Goal: Task Accomplishment & Management: Manage account settings

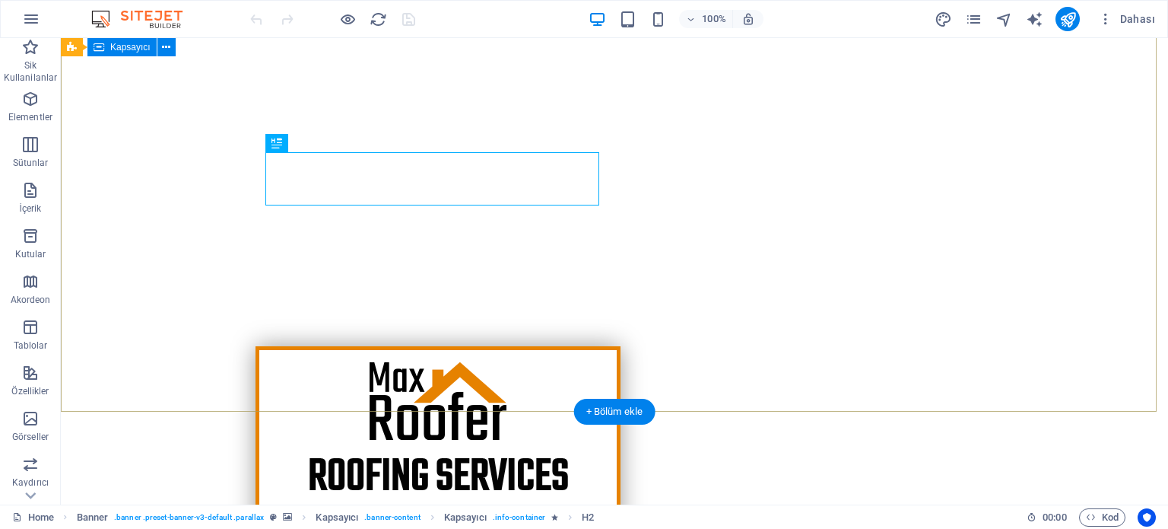
scroll to position [380, 0]
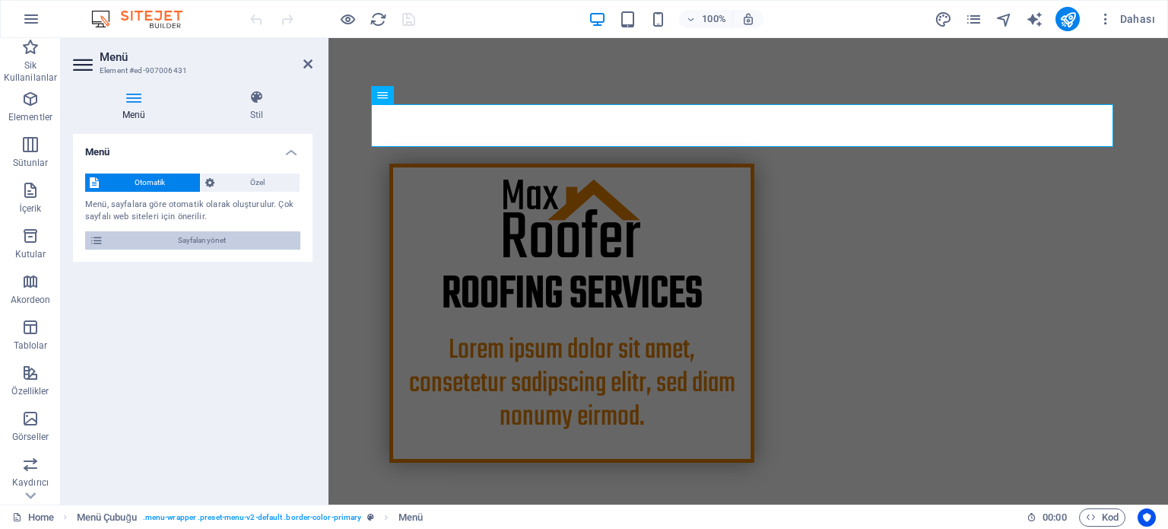
click at [224, 239] on span "Sayfaları yönet" at bounding box center [202, 240] width 188 height 18
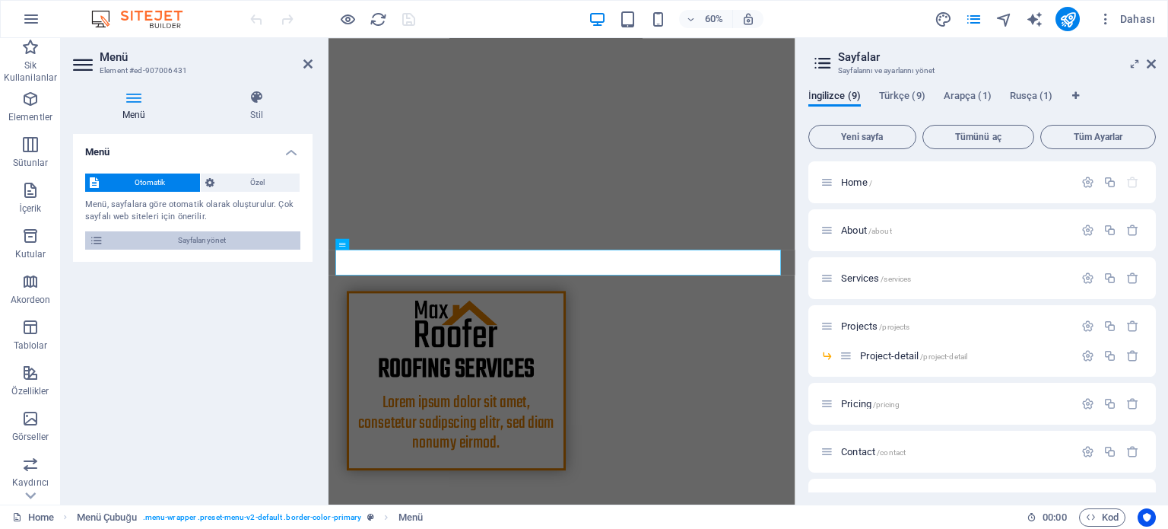
click at [224, 239] on span "Sayfaları yönet" at bounding box center [202, 240] width 188 height 18
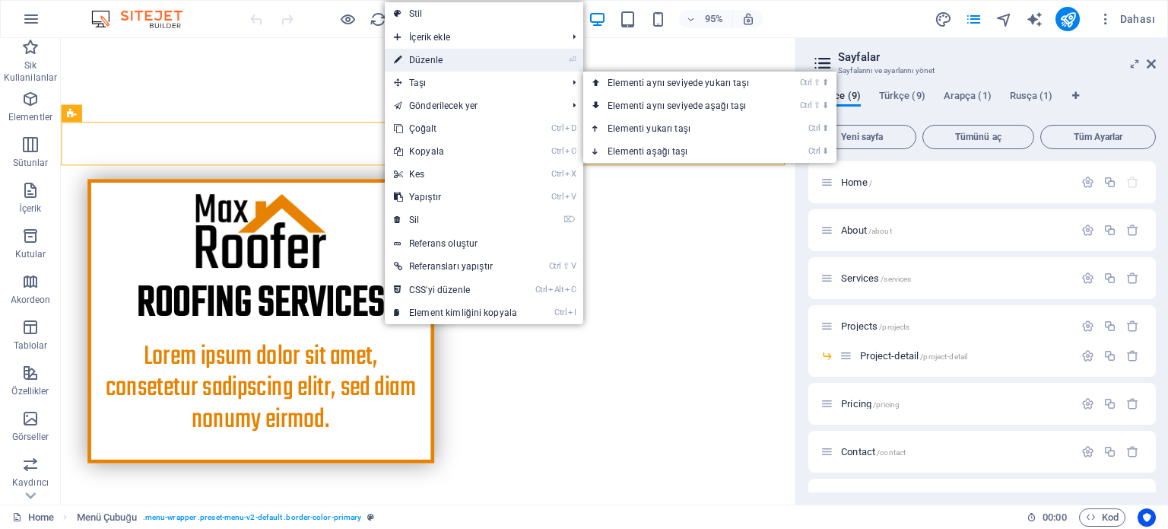
drag, startPoint x: 103, startPoint y: 143, endPoint x: 441, endPoint y: 60, distance: 348.4
click at [441, 60] on link "⏎ Düzenle" at bounding box center [455, 60] width 141 height 23
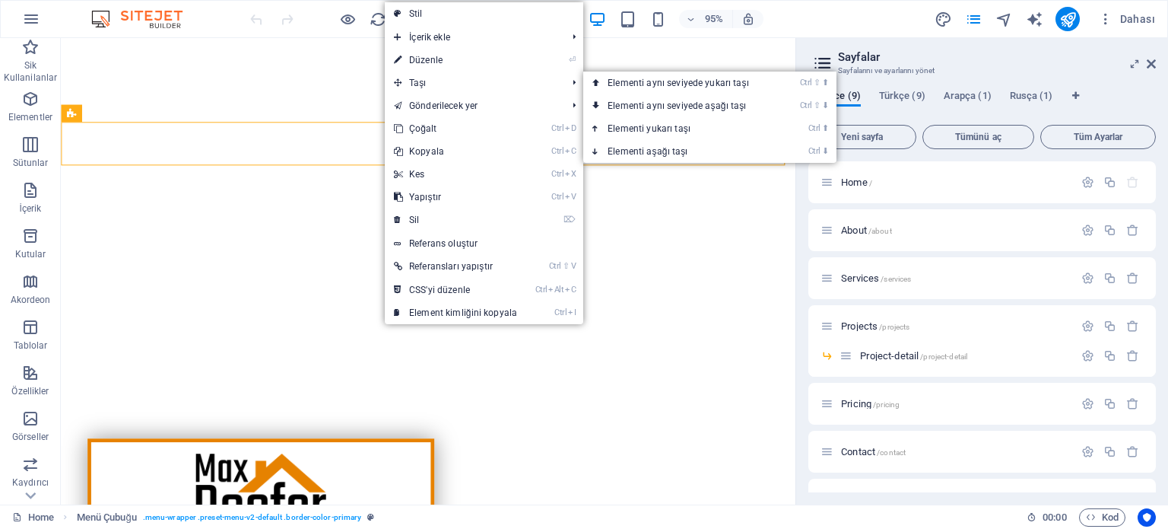
select select "header"
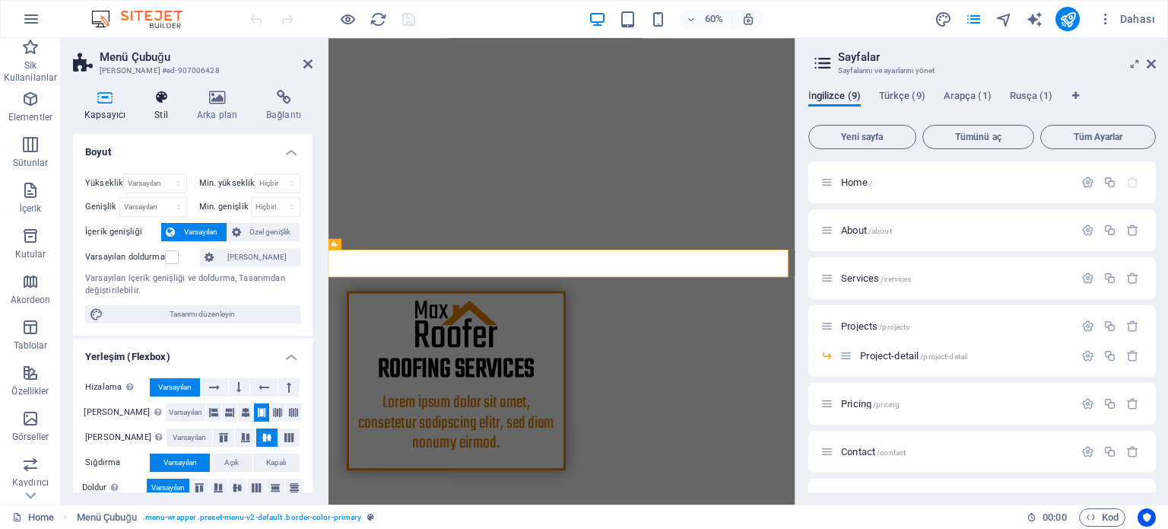
click at [160, 104] on icon at bounding box center [161, 97] width 37 height 15
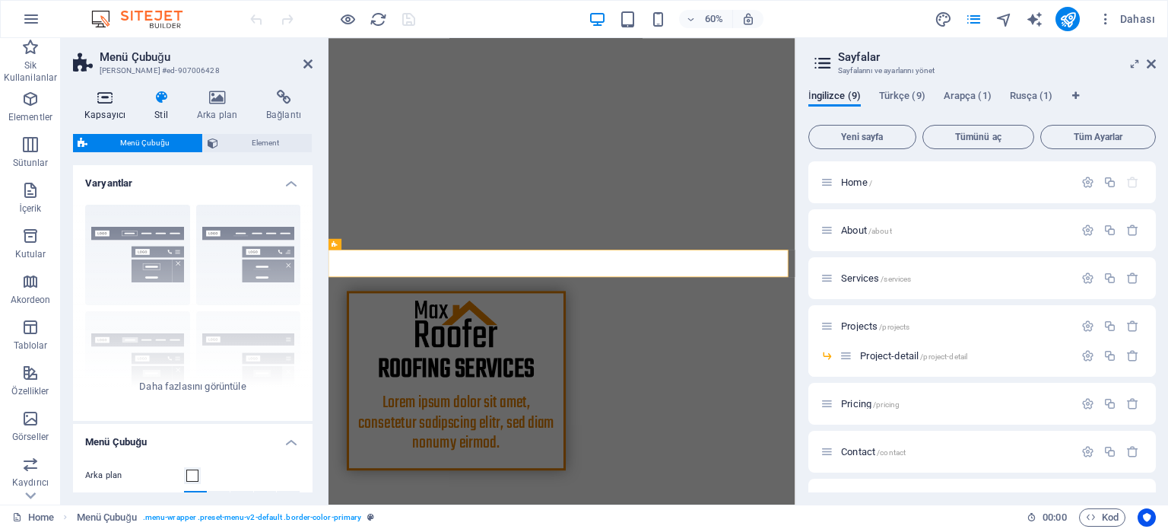
click at [105, 103] on icon at bounding box center [105, 97] width 64 height 15
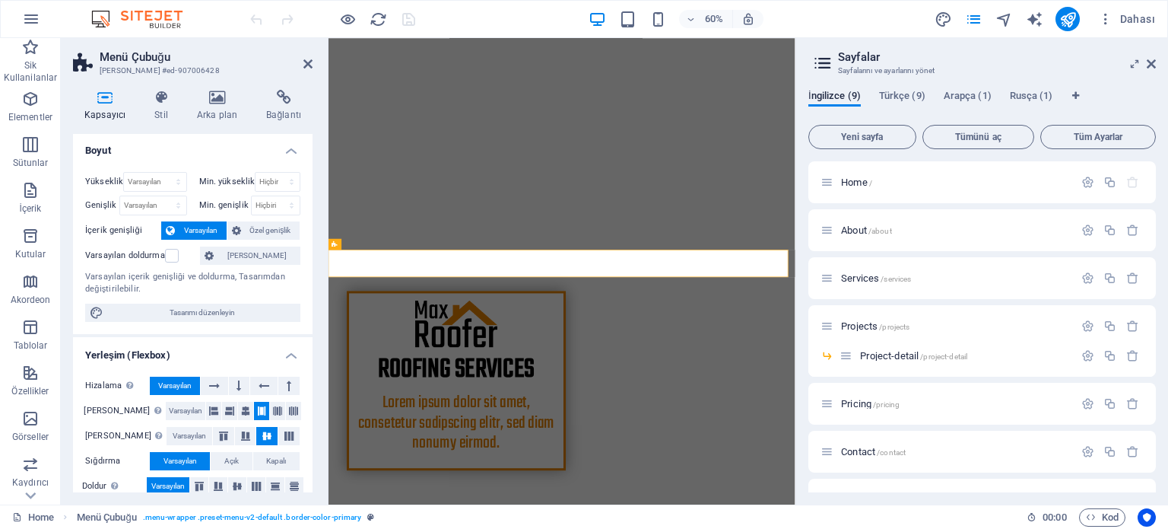
scroll to position [0, 0]
click at [231, 103] on icon at bounding box center [217, 97] width 63 height 15
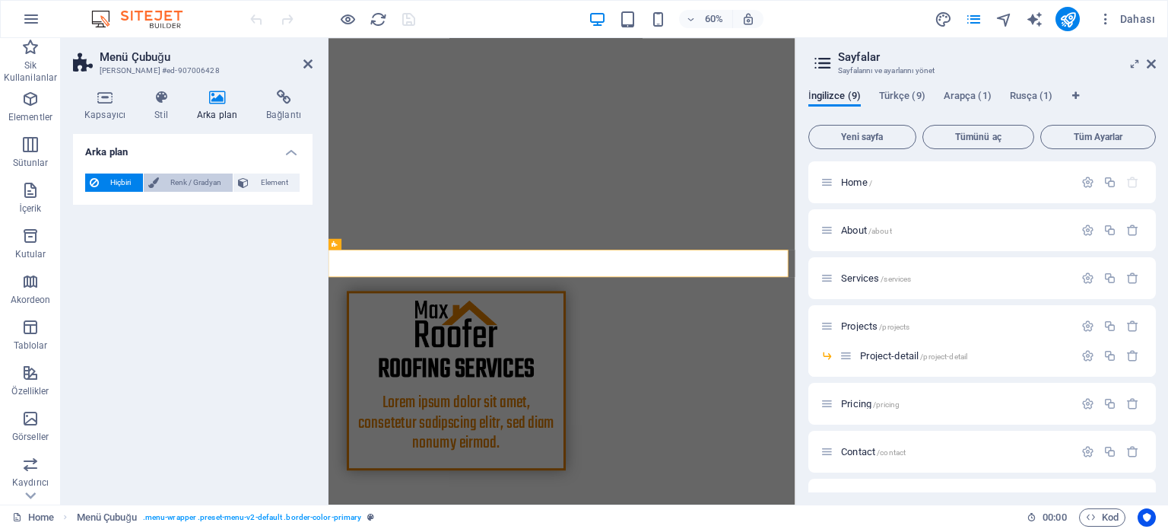
click at [198, 180] on span "Renk / Gradyan" at bounding box center [196, 182] width 65 height 18
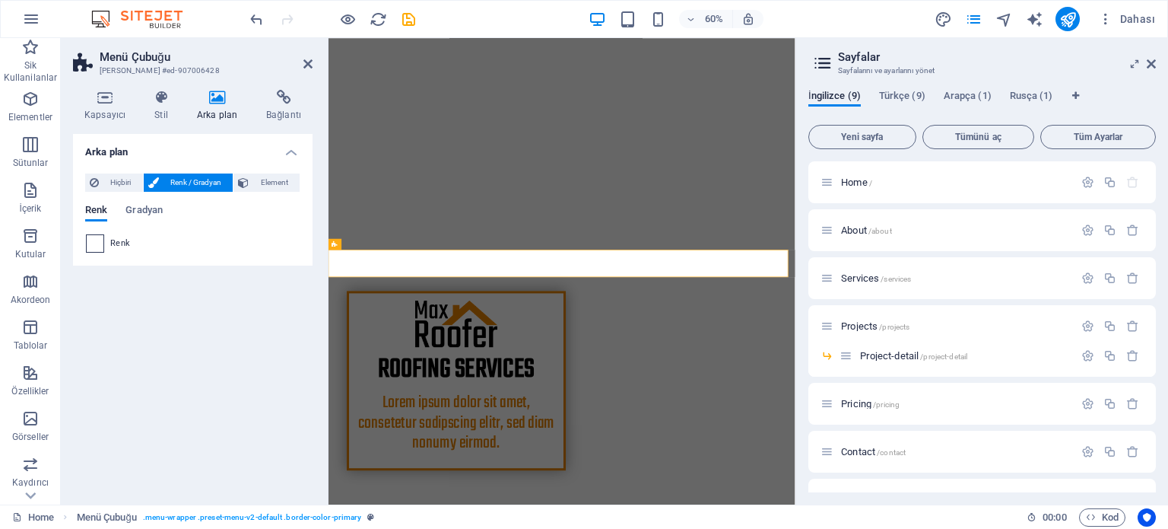
click at [101, 243] on span at bounding box center [95, 243] width 17 height 17
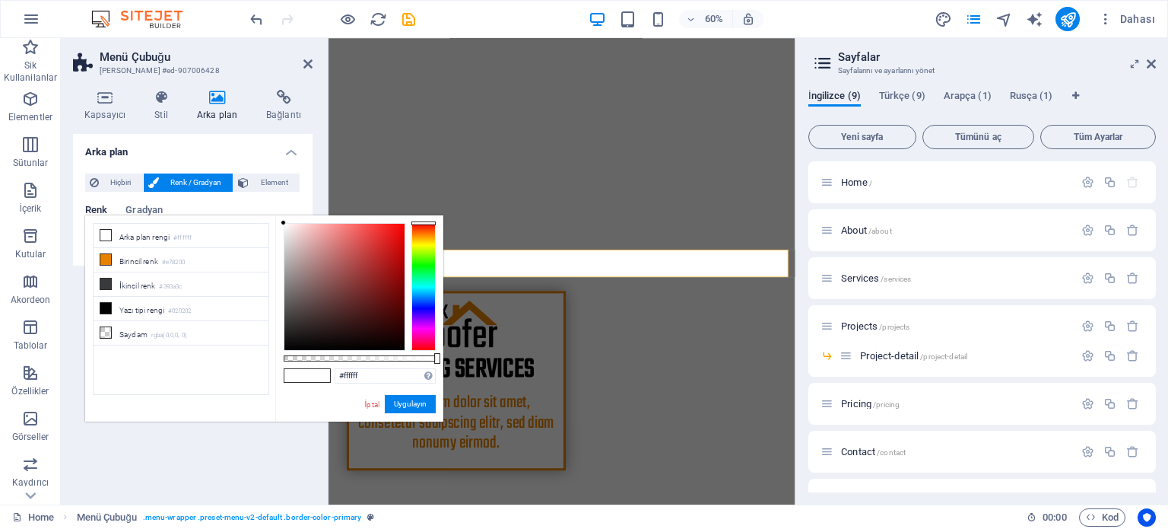
click at [421, 288] on div at bounding box center [423, 287] width 24 height 128
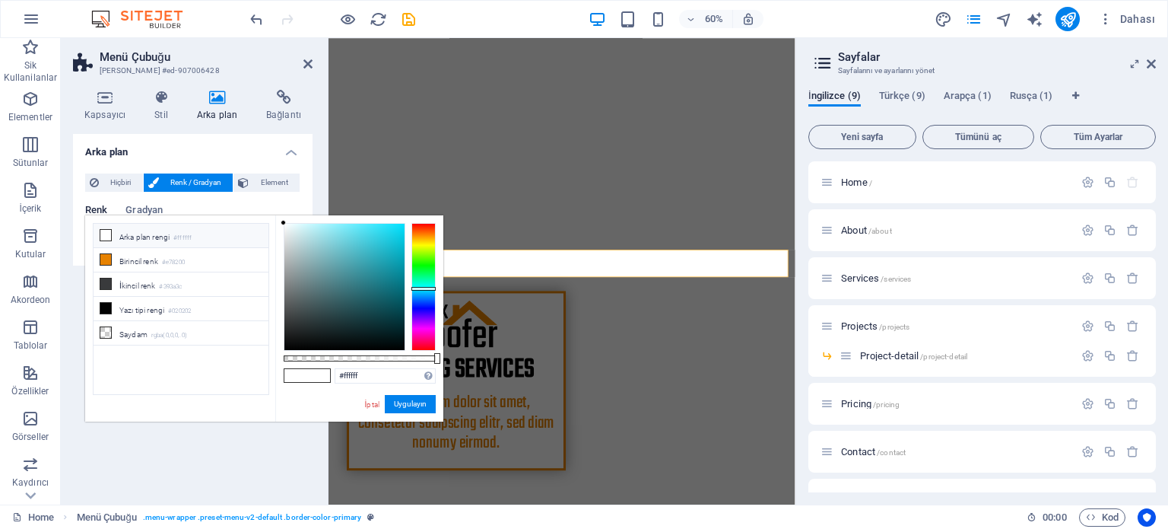
click at [420, 280] on div at bounding box center [423, 287] width 24 height 128
click at [420, 284] on div at bounding box center [423, 287] width 24 height 128
click at [423, 286] on div at bounding box center [423, 284] width 24 height 4
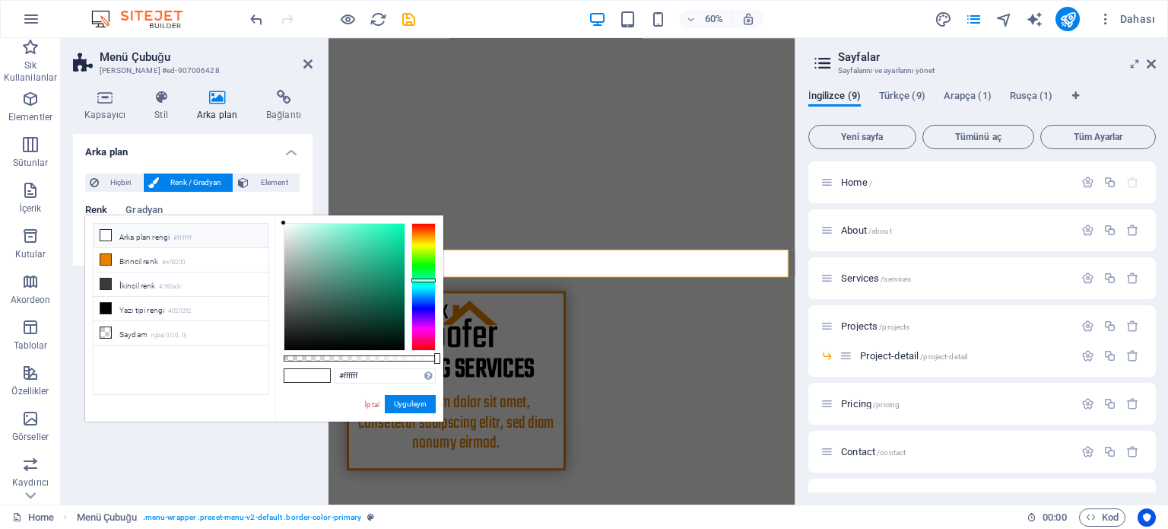
click at [423, 280] on div at bounding box center [423, 287] width 24 height 128
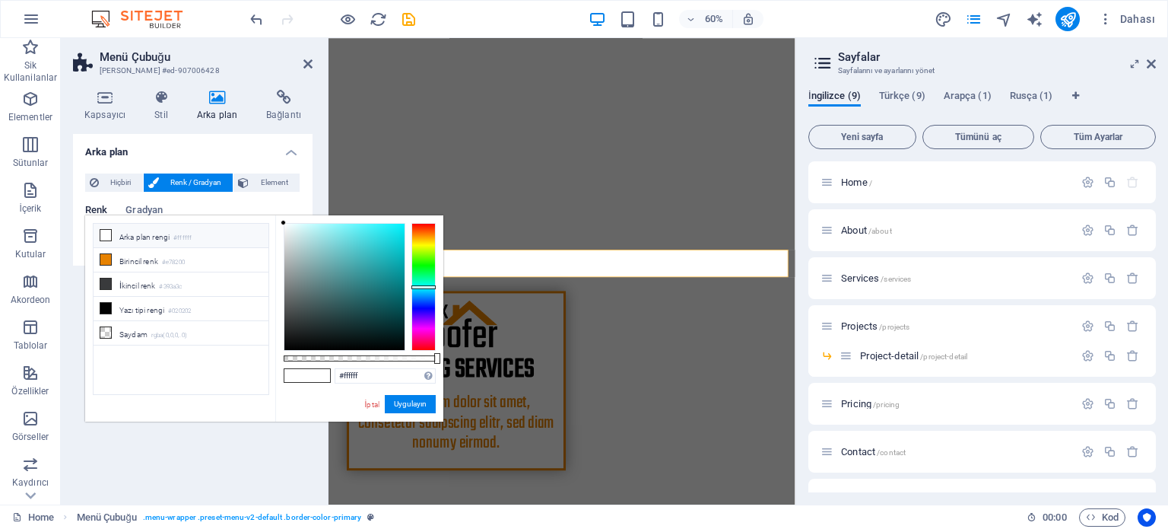
click at [424, 287] on div at bounding box center [423, 287] width 24 height 4
click at [373, 226] on div at bounding box center [344, 287] width 120 height 126
click at [134, 257] on li "Birincil renk #e78200" at bounding box center [181, 260] width 175 height 24
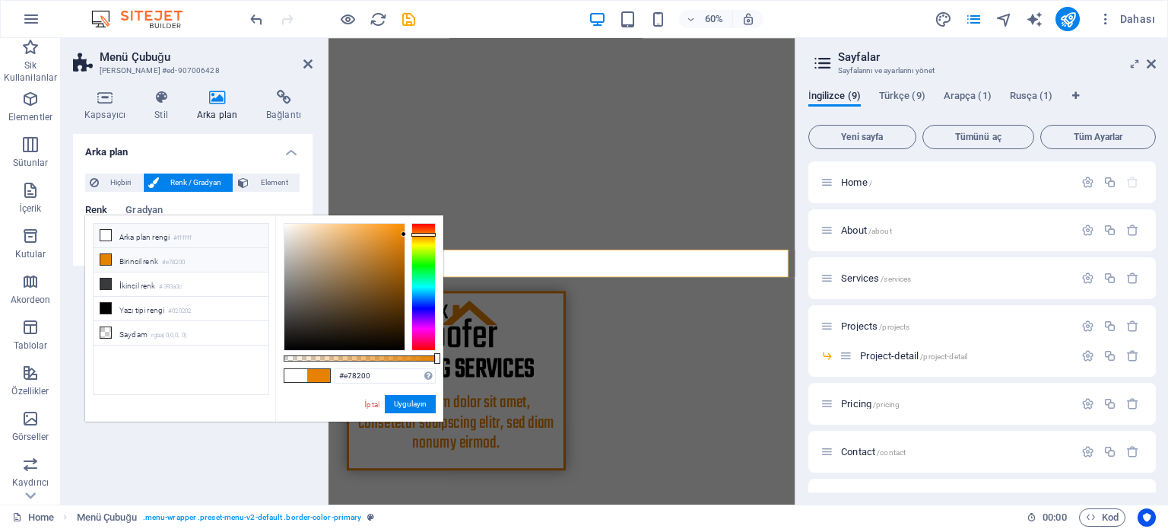
click at [119, 241] on li "Arka plan rengi #ffffff" at bounding box center [181, 236] width 175 height 24
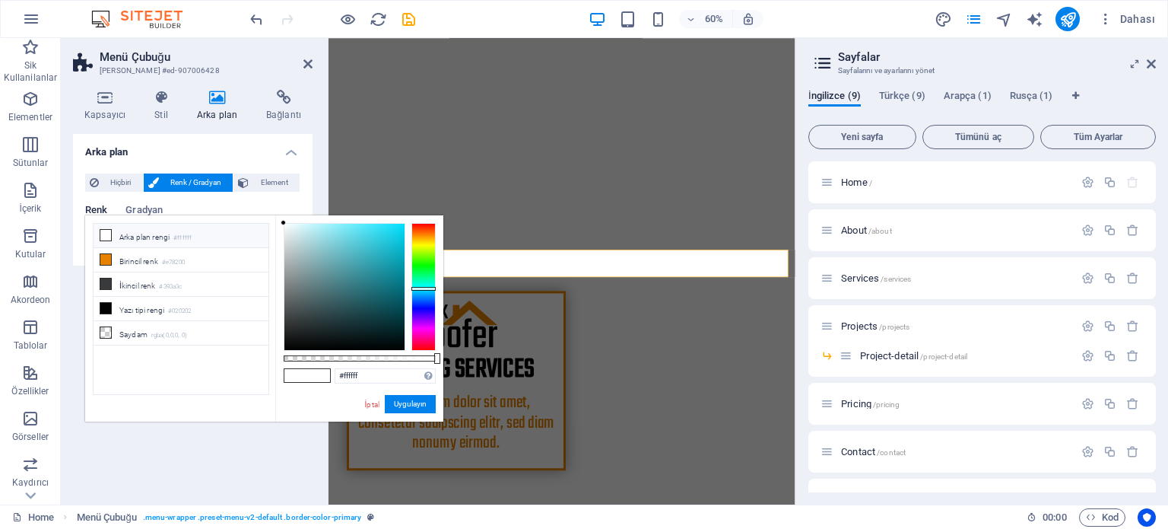
click at [422, 288] on div at bounding box center [423, 287] width 24 height 128
click at [374, 247] on div at bounding box center [344, 287] width 120 height 126
click at [390, 238] on div at bounding box center [344, 287] width 120 height 126
click at [389, 237] on div at bounding box center [388, 235] width 5 height 5
drag, startPoint x: 429, startPoint y: 402, endPoint x: 75, endPoint y: 608, distance: 410.0
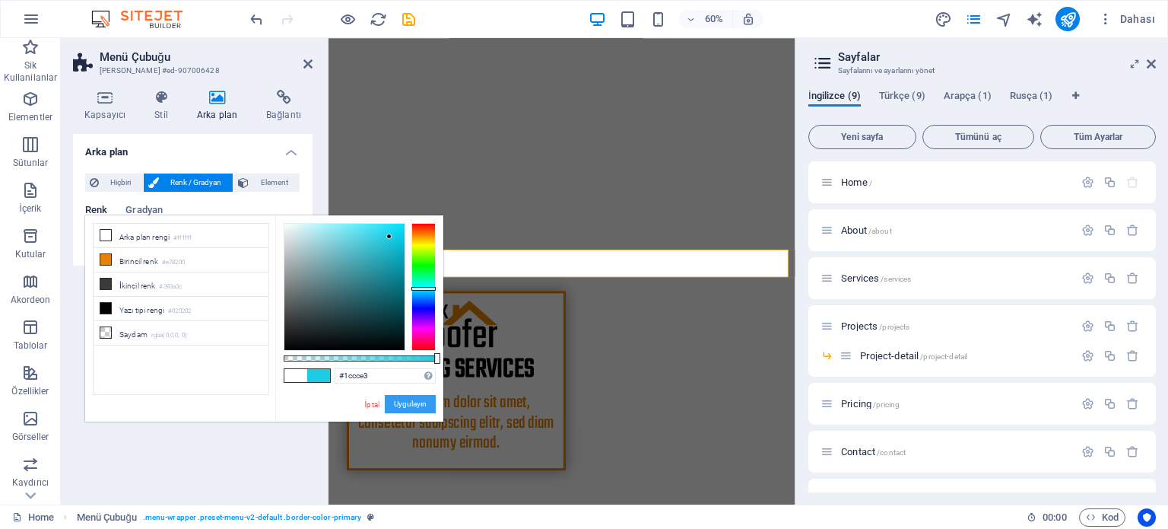
click at [429, 402] on button "Uygulayın" at bounding box center [410, 404] width 51 height 18
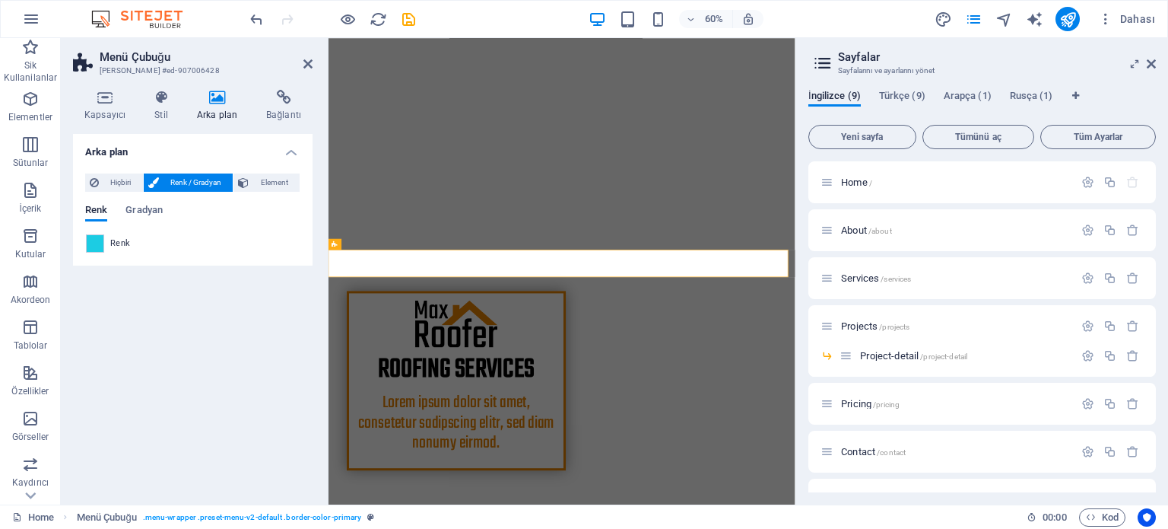
click at [195, 180] on span "Renk / Gradyan" at bounding box center [196, 182] width 65 height 18
click at [135, 216] on span "Gradyan" at bounding box center [143, 211] width 37 height 21
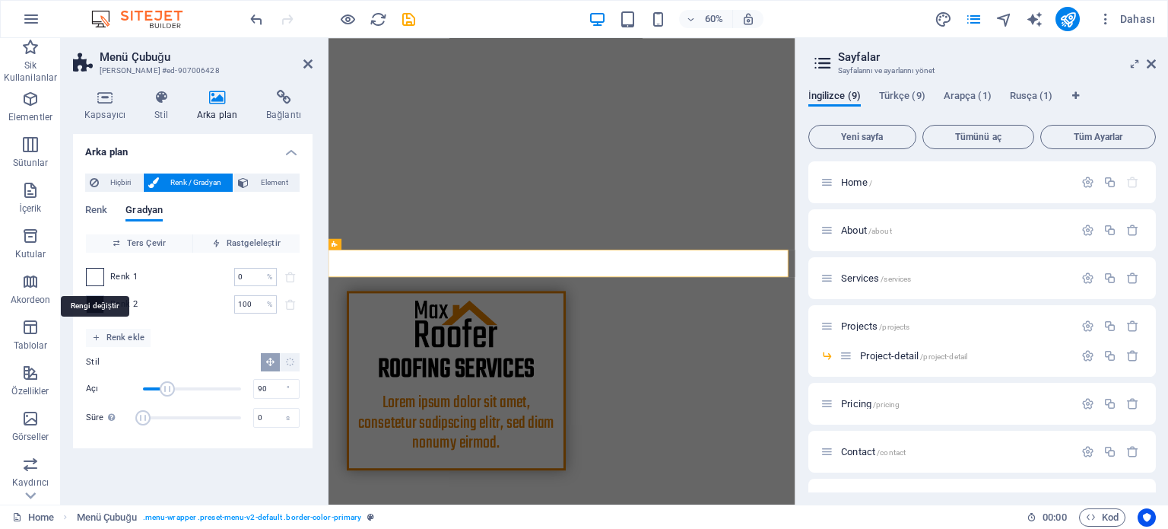
click at [92, 273] on span at bounding box center [95, 276] width 17 height 17
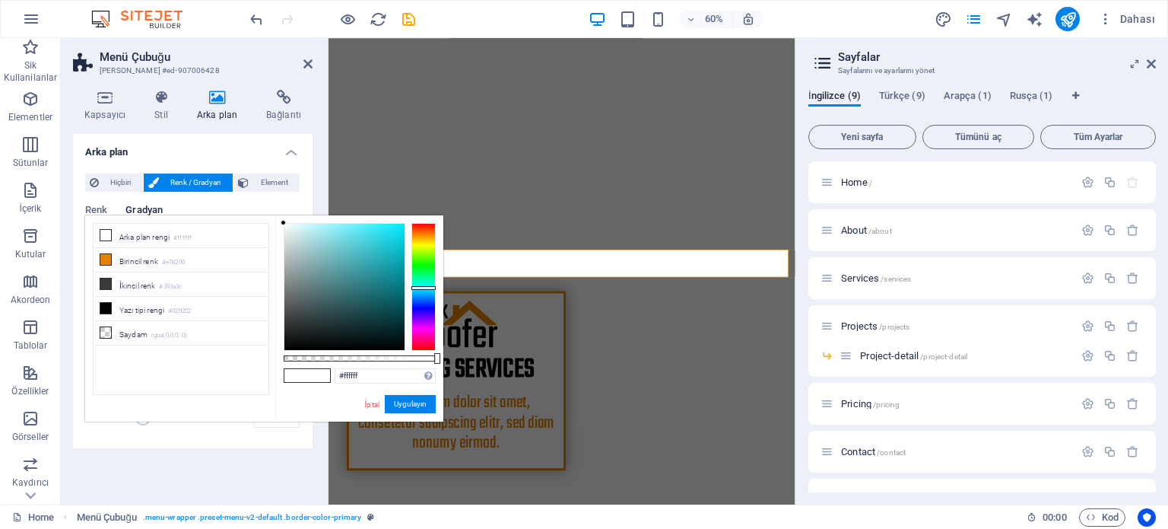
click at [422, 286] on div at bounding box center [423, 287] width 24 height 128
click at [371, 254] on div at bounding box center [344, 287] width 120 height 126
click at [383, 240] on div at bounding box center [344, 287] width 120 height 126
click at [392, 237] on div at bounding box center [344, 287] width 120 height 126
click at [399, 228] on div at bounding box center [344, 287] width 120 height 126
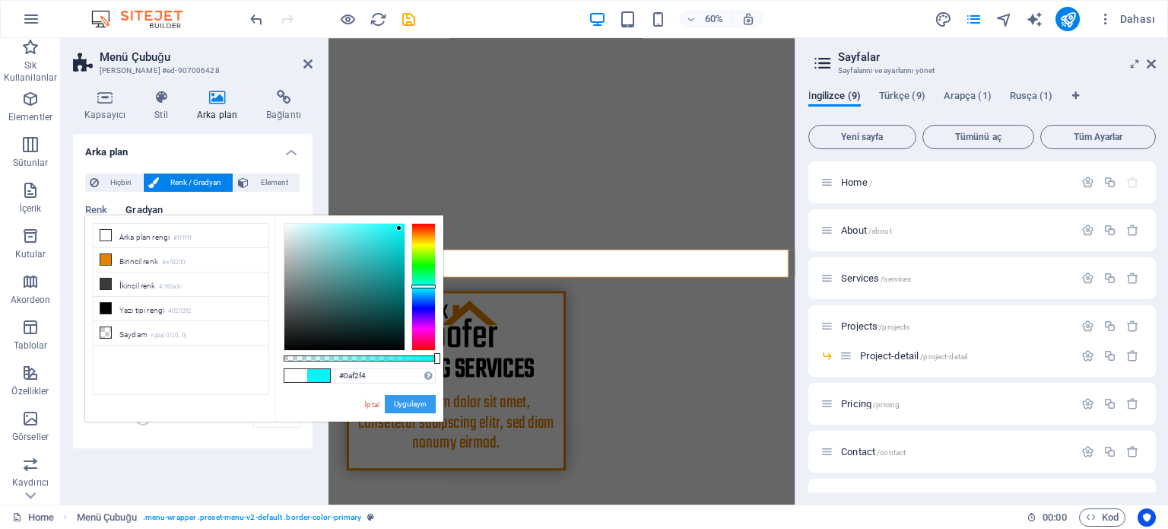
click at [419, 404] on button "Uygulayın" at bounding box center [410, 404] width 51 height 18
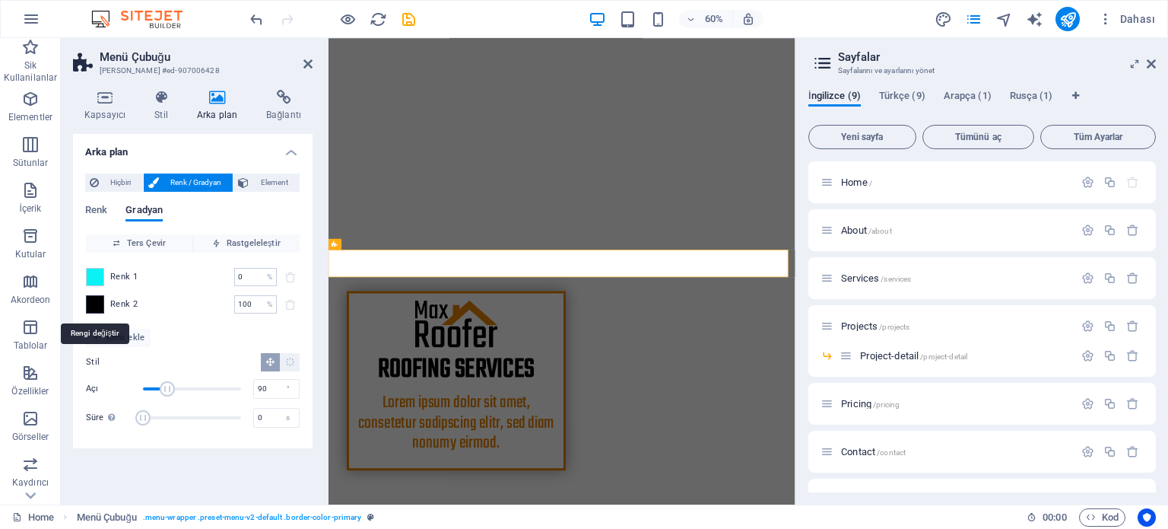
click at [94, 304] on span at bounding box center [95, 304] width 17 height 17
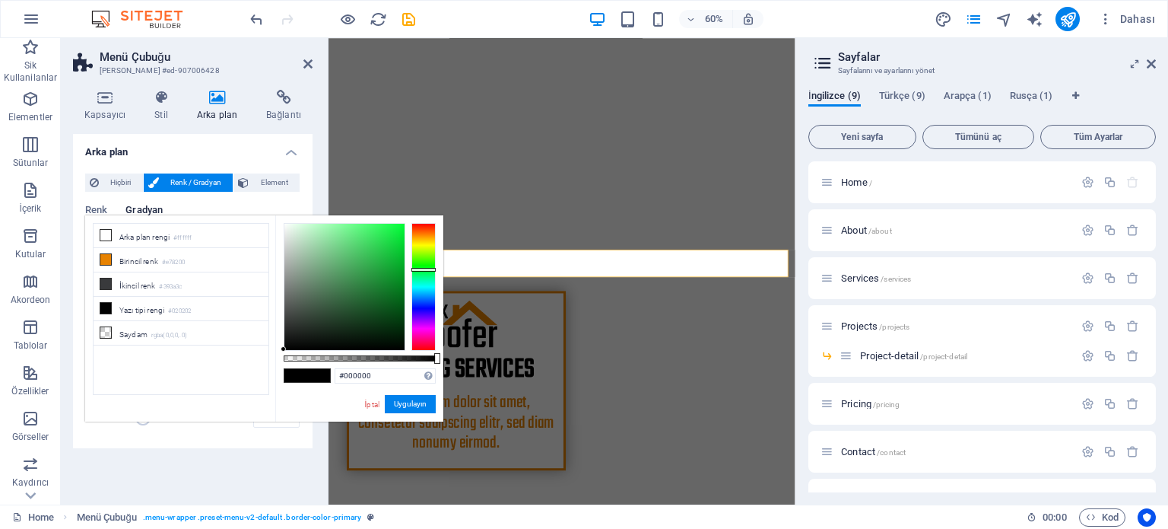
click at [423, 269] on div at bounding box center [423, 287] width 24 height 128
click at [389, 247] on div at bounding box center [344, 287] width 120 height 126
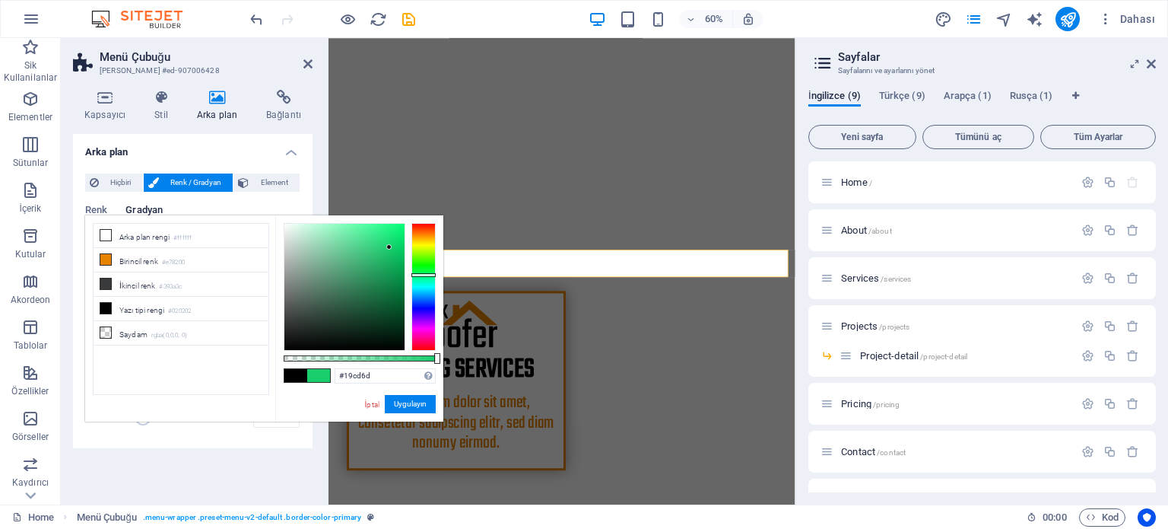
click at [421, 275] on div at bounding box center [423, 275] width 24 height 4
type input "#25ea81"
click at [385, 233] on div at bounding box center [344, 287] width 120 height 126
click at [417, 403] on button "Uygulayın" at bounding box center [410, 404] width 51 height 18
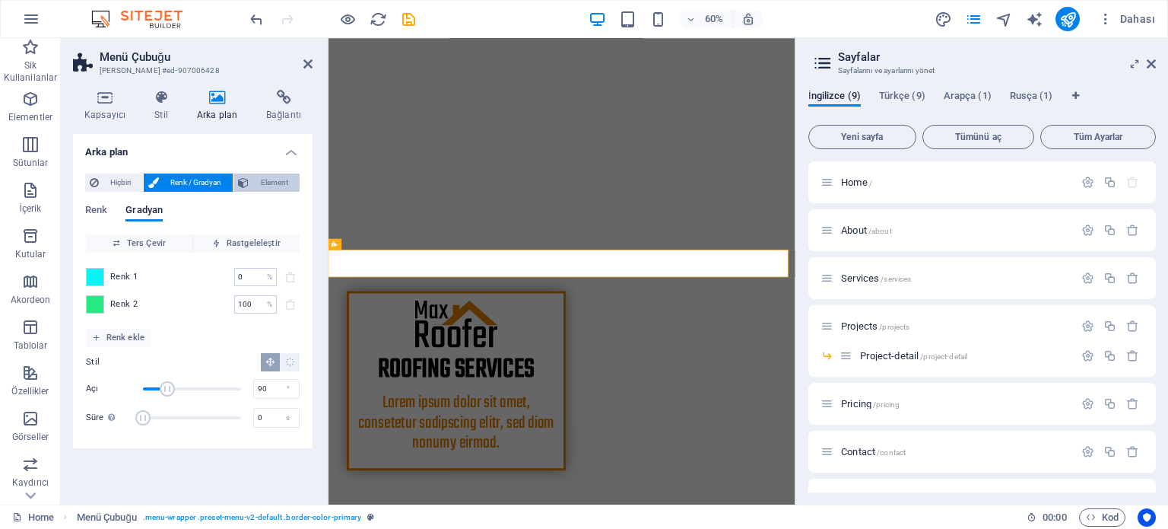
click at [275, 185] on span "Element" at bounding box center [274, 182] width 42 height 18
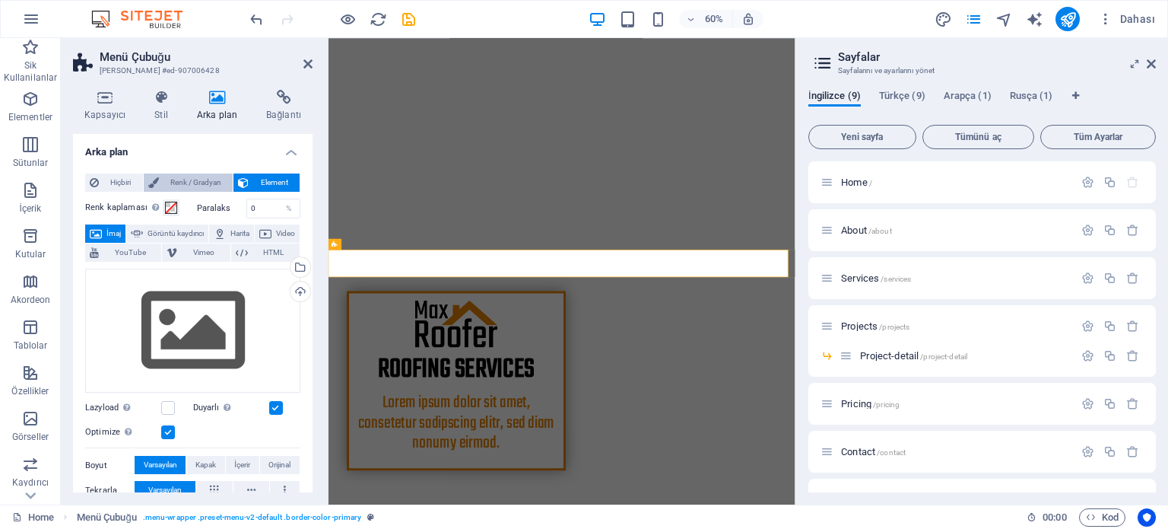
click at [208, 180] on span "Renk / Gradyan" at bounding box center [196, 182] width 65 height 18
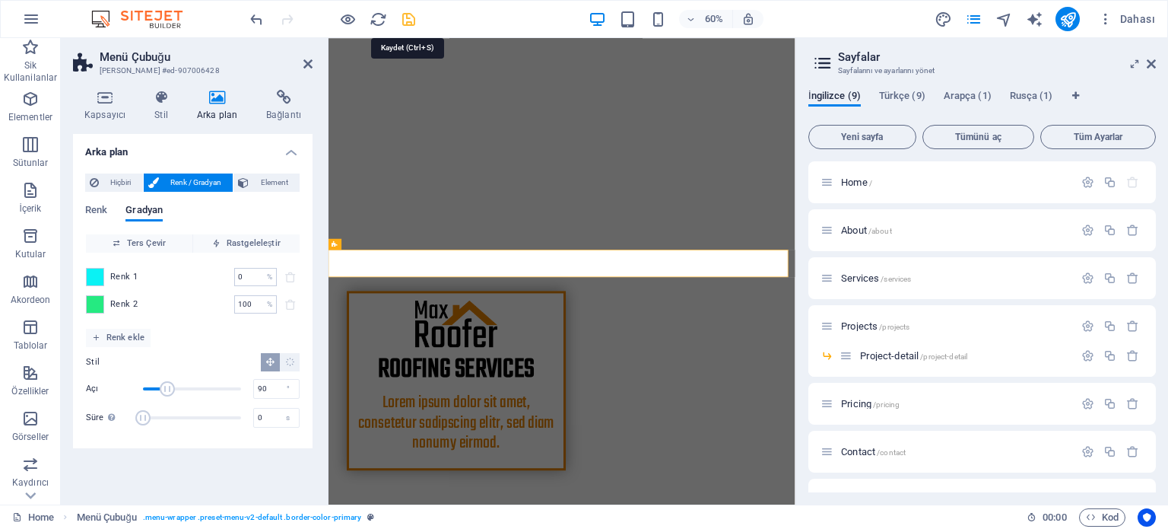
click at [402, 12] on icon "save" at bounding box center [408, 19] width 17 height 17
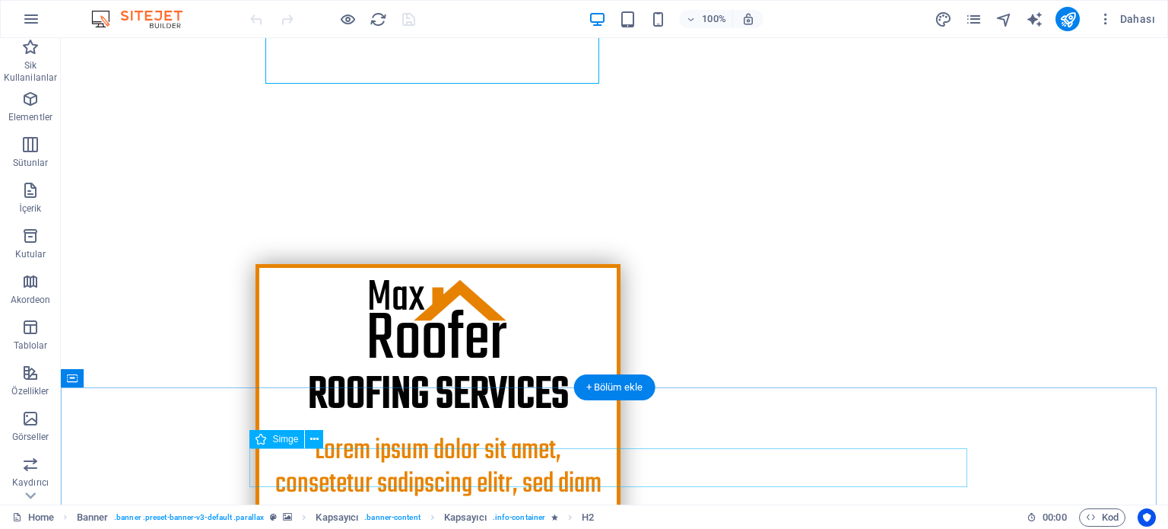
scroll to position [304, 0]
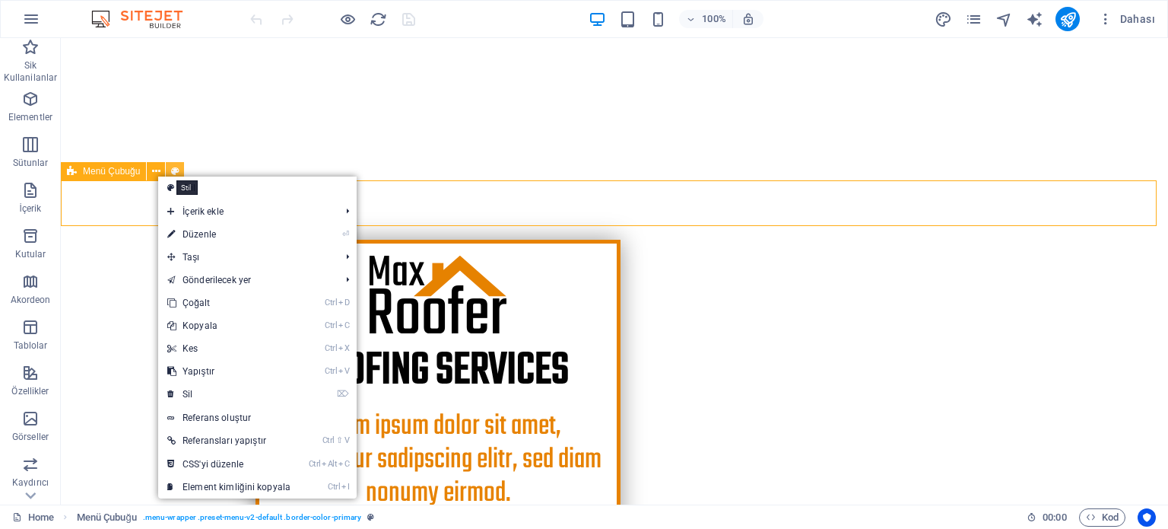
select select "rem"
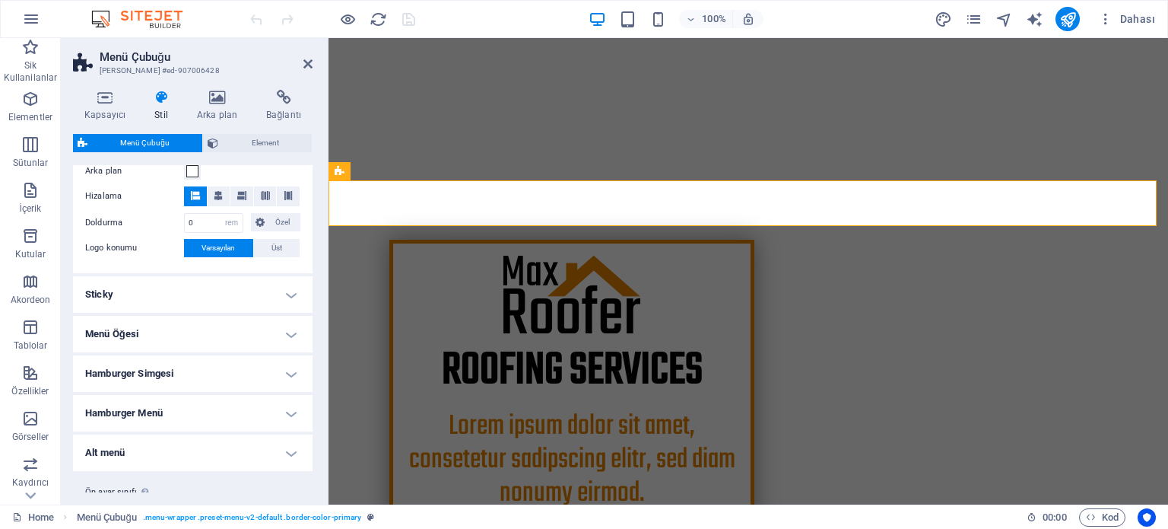
click at [281, 288] on h4 "Sticky" at bounding box center [193, 294] width 240 height 37
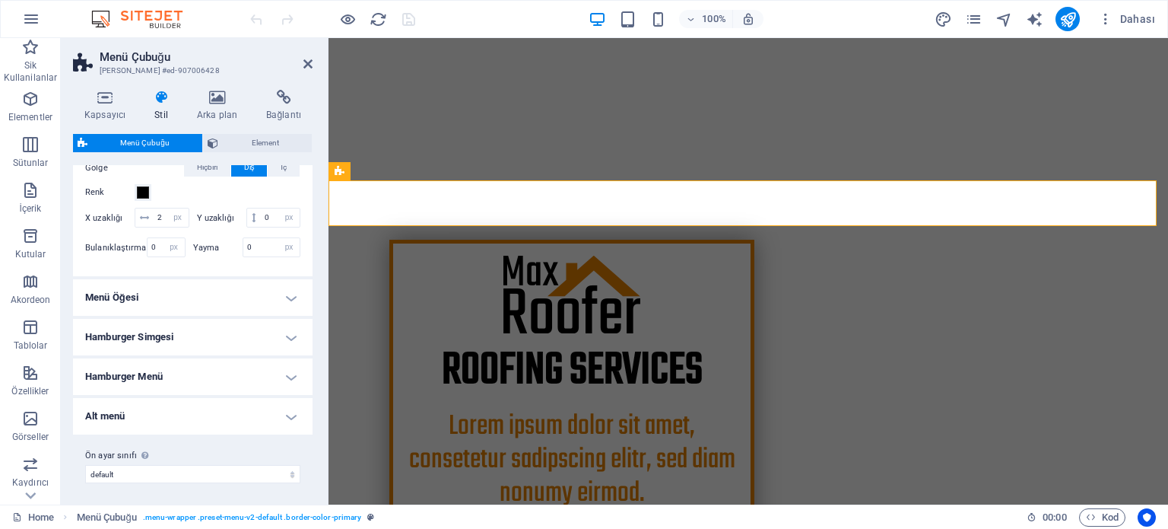
scroll to position [602, 0]
click at [278, 292] on h4 "Menü Öğesi" at bounding box center [193, 293] width 240 height 37
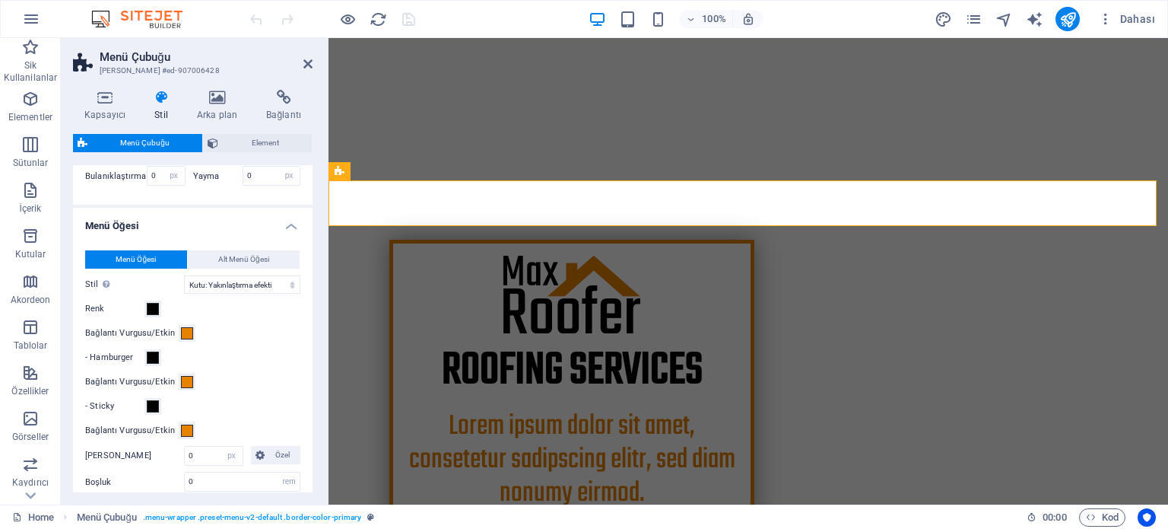
scroll to position [678, 0]
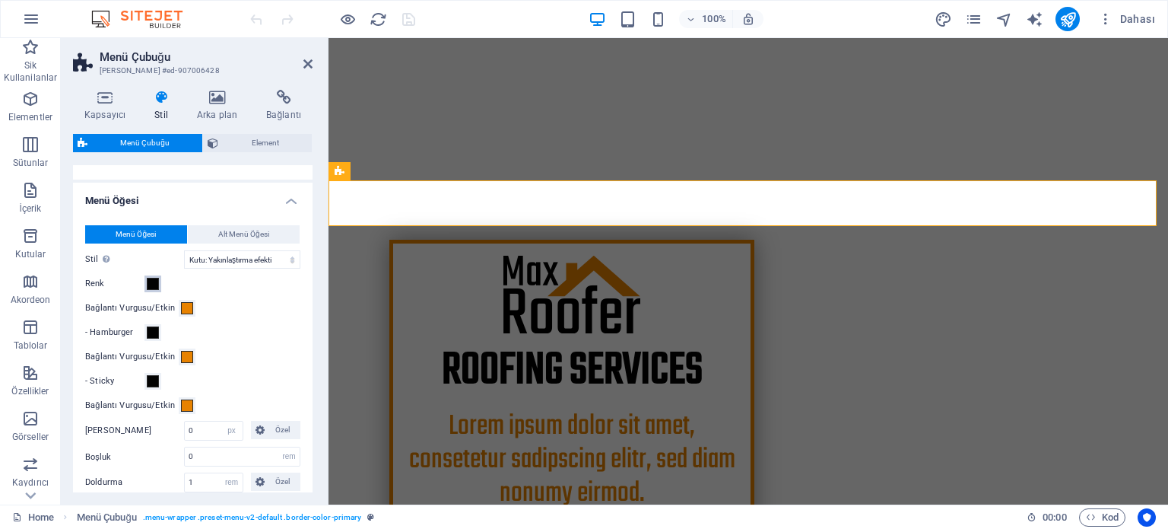
click at [151, 290] on span at bounding box center [153, 284] width 12 height 12
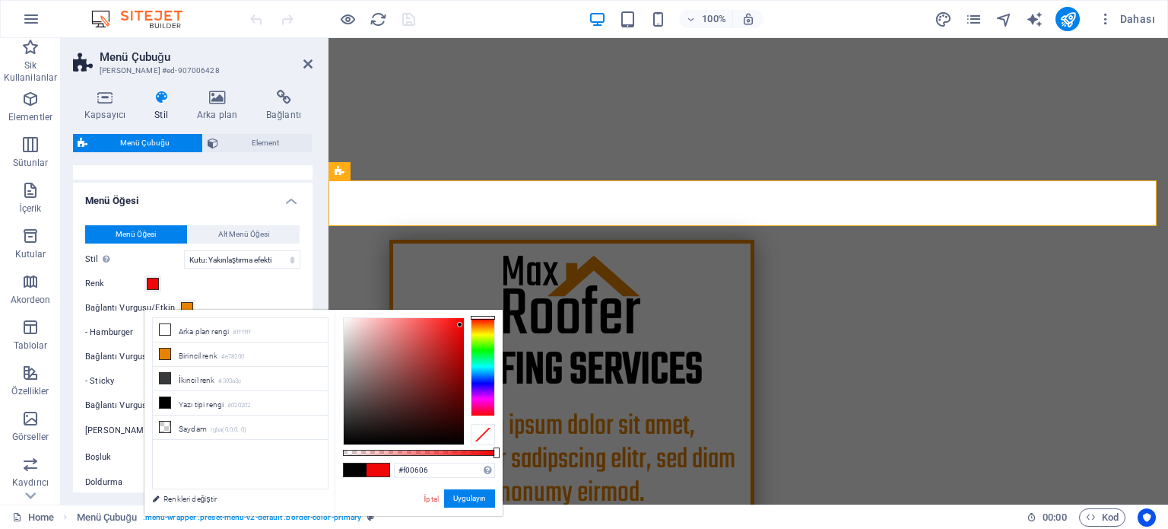
click at [460, 325] on div at bounding box center [404, 381] width 120 height 126
click at [456, 329] on div at bounding box center [404, 381] width 120 height 126
click at [456, 329] on div at bounding box center [455, 327] width 5 height 5
click at [457, 326] on div at bounding box center [455, 327] width 5 height 5
click at [457, 326] on div at bounding box center [456, 325] width 5 height 5
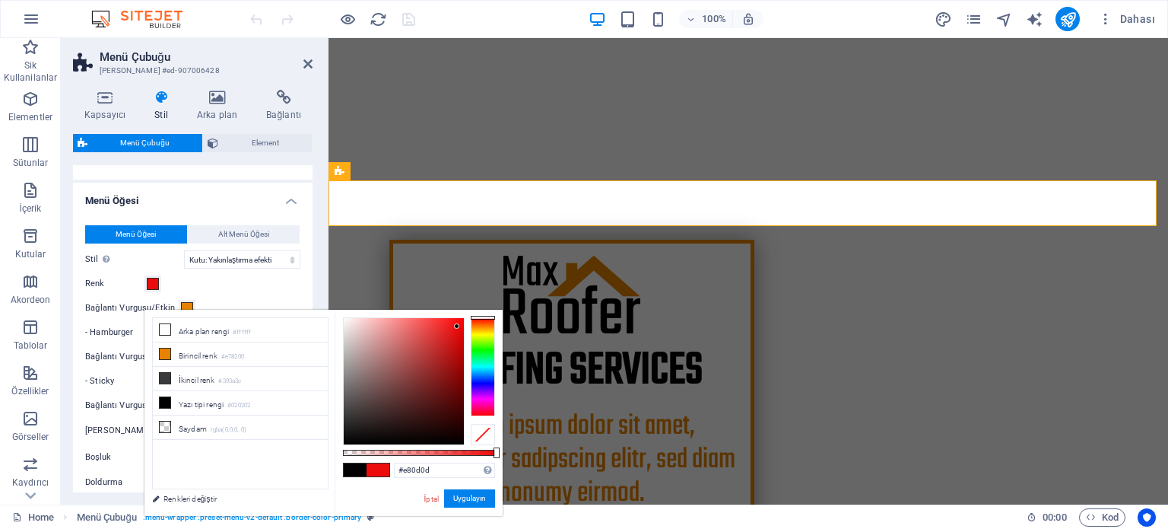
type input "#ec0c0c"
click at [474, 493] on button "Uygulayın" at bounding box center [469, 498] width 51 height 18
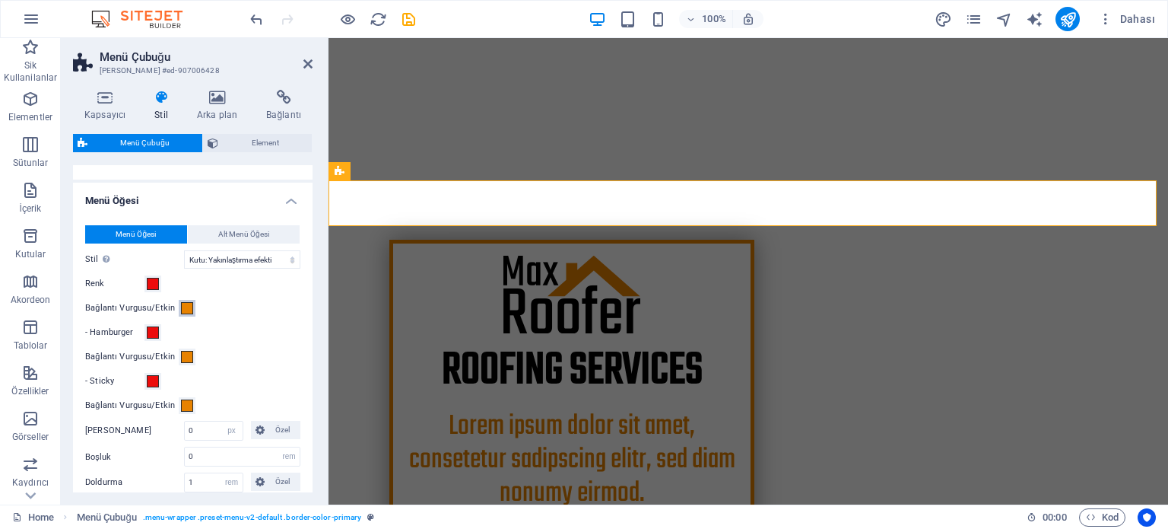
click at [189, 314] on span at bounding box center [187, 308] width 12 height 12
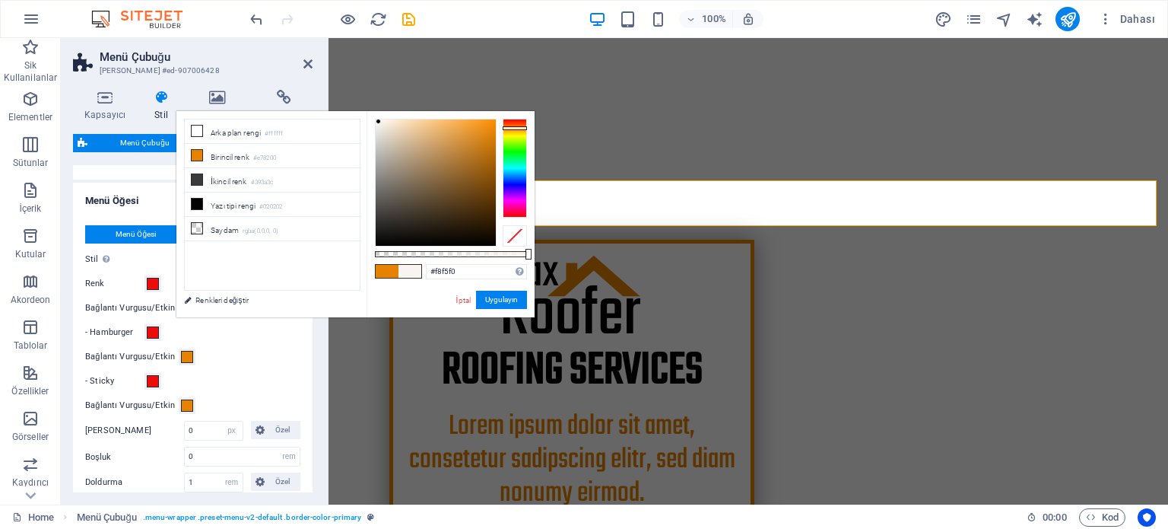
type input "#faf6f2"
click at [379, 121] on div at bounding box center [436, 182] width 120 height 126
click at [490, 296] on button "Uygulayın" at bounding box center [501, 300] width 51 height 18
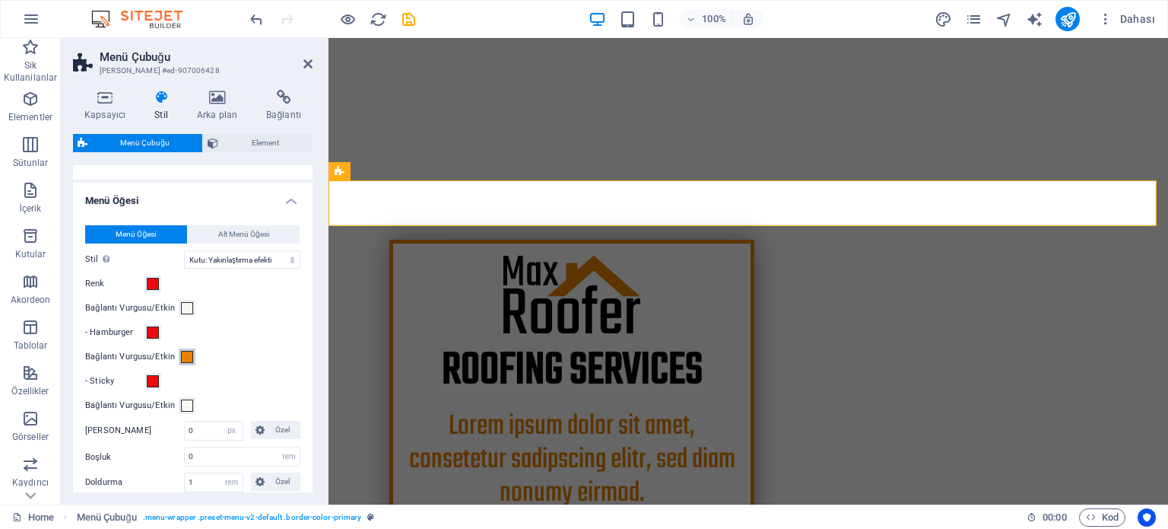
click at [184, 363] on span at bounding box center [187, 357] width 12 height 12
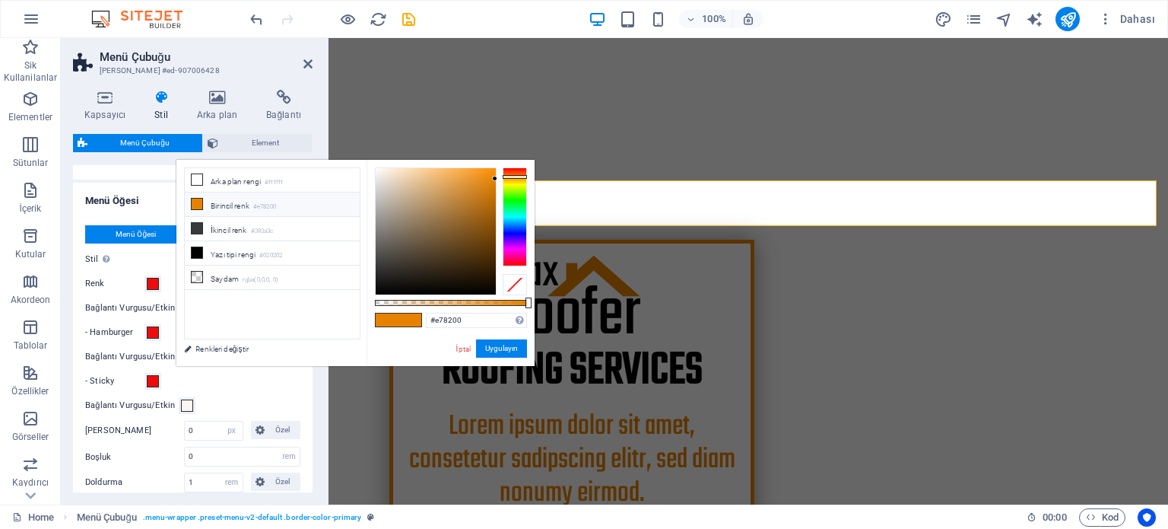
click at [184, 363] on span at bounding box center [187, 357] width 12 height 12
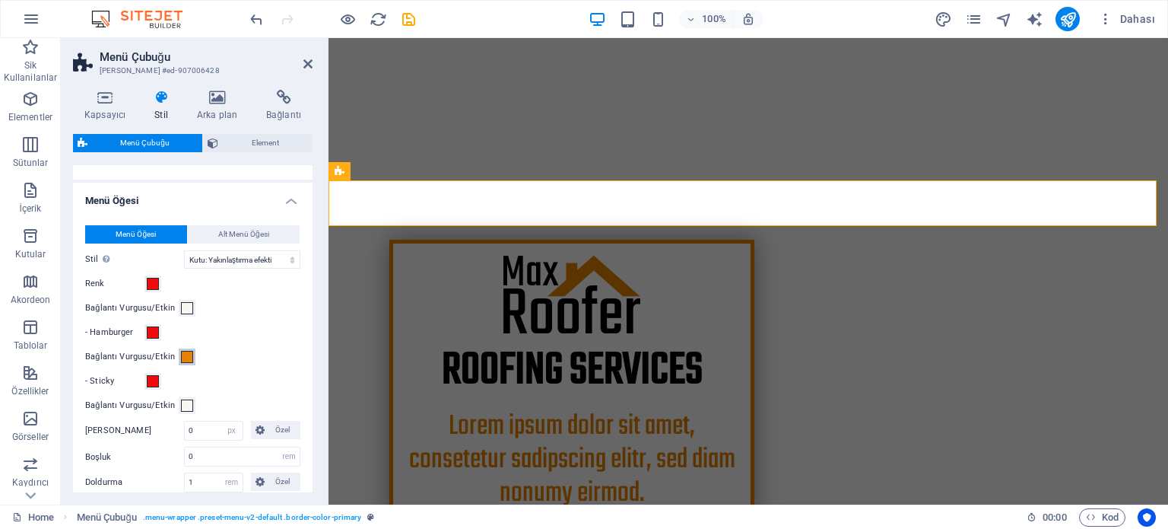
click at [184, 363] on span at bounding box center [187, 357] width 12 height 12
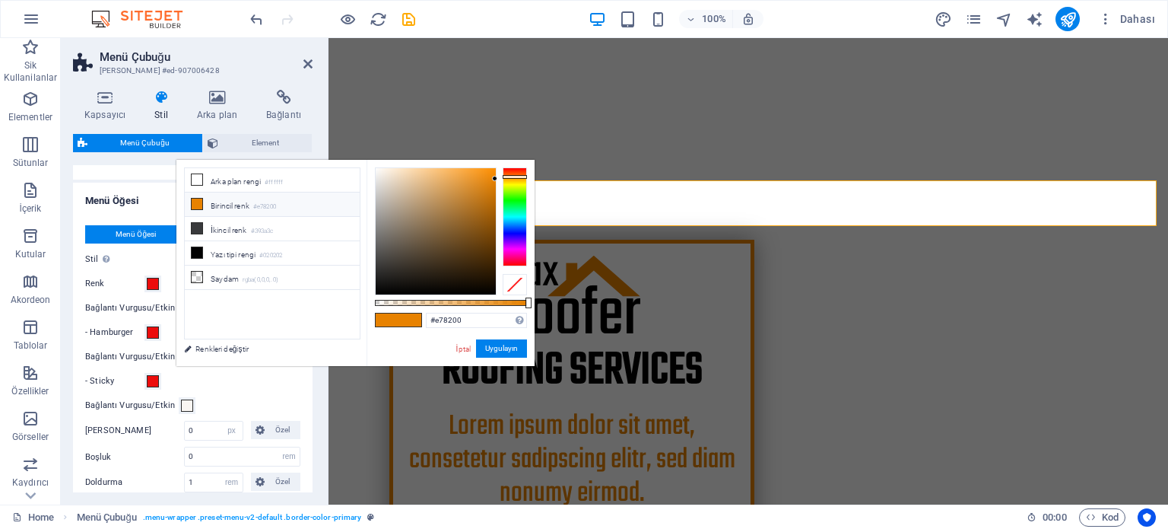
type input "#faf3ea"
click at [383, 170] on div at bounding box center [436, 231] width 120 height 126
click at [497, 347] on button "Uygulayın" at bounding box center [501, 348] width 51 height 18
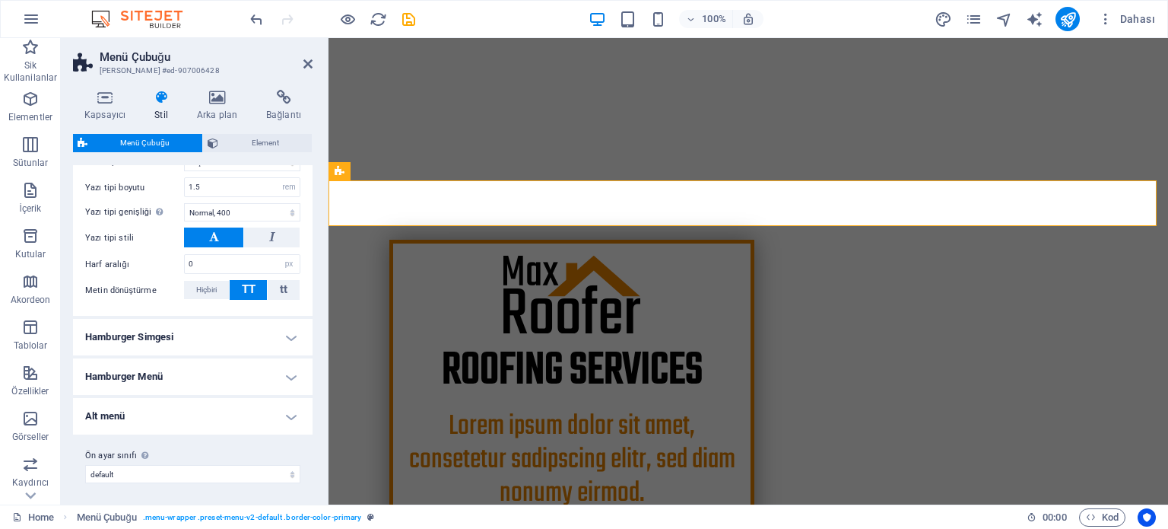
scroll to position [1042, 0]
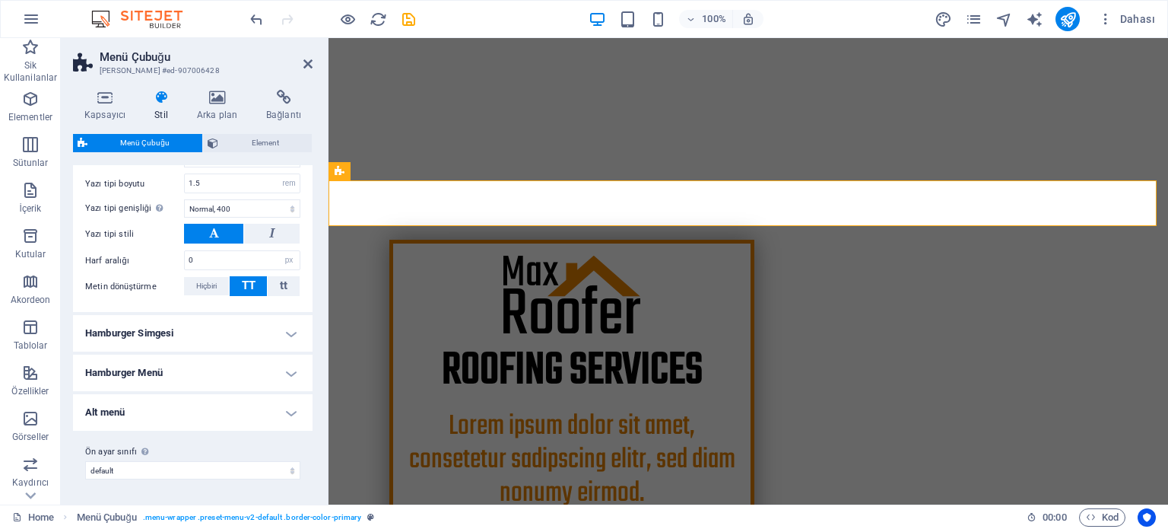
click at [295, 338] on h4 "Hamburger Simgesi" at bounding box center [193, 333] width 240 height 37
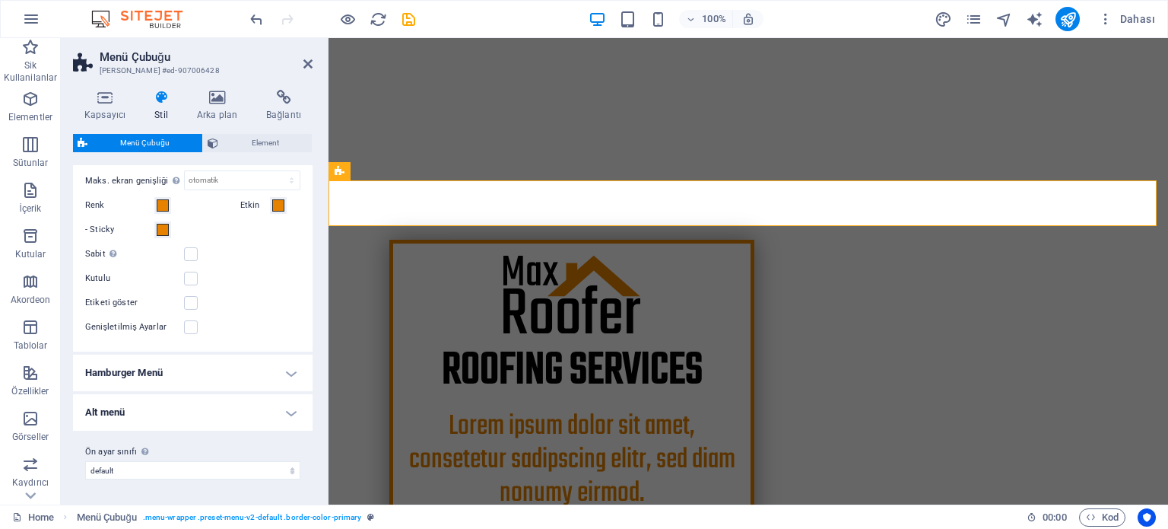
scroll to position [1194, 0]
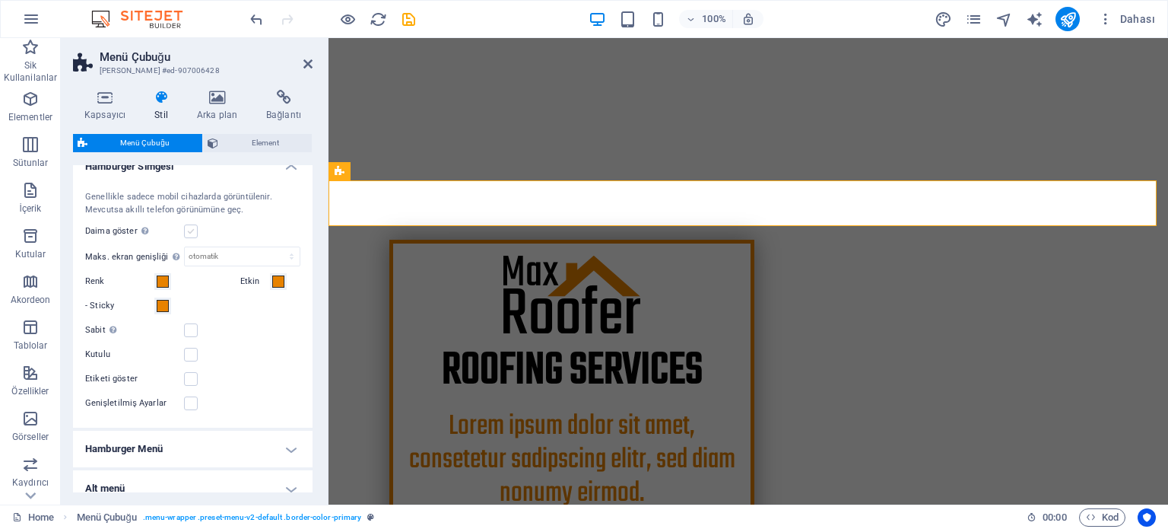
click at [192, 238] on label at bounding box center [191, 231] width 14 height 14
click at [0, 0] on input "Daima göster Tüm görünüm pencereleri için tetikleyiciyi gösterir." at bounding box center [0, 0] width 0 height 0
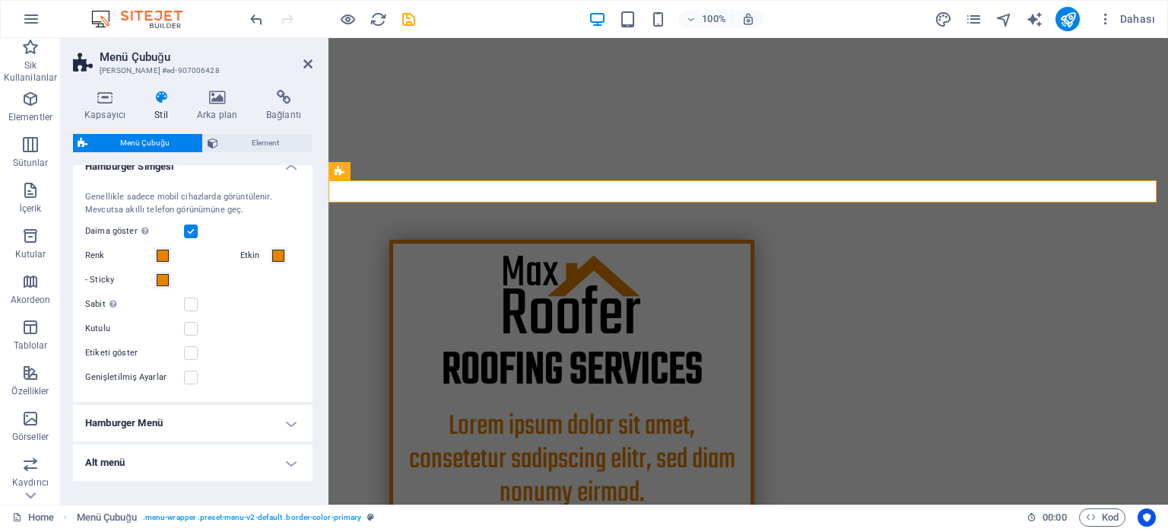
click at [192, 238] on label at bounding box center [191, 231] width 14 height 14
click at [0, 0] on input "Daima göster Tüm görünüm pencereleri için tetikleyiciyi gösterir." at bounding box center [0, 0] width 0 height 0
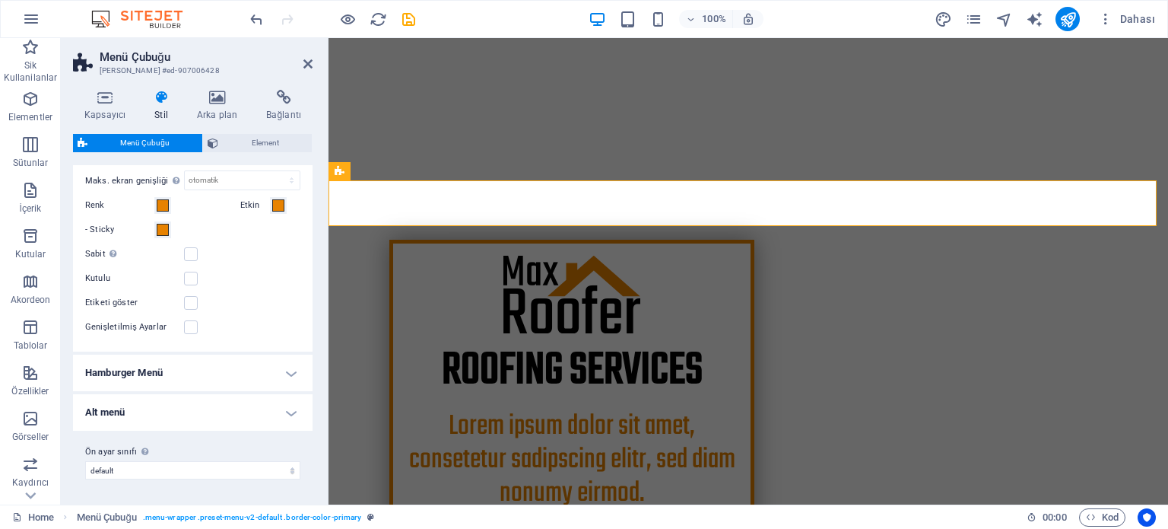
scroll to position [1284, 0]
click at [294, 370] on h4 "Hamburger Menü" at bounding box center [193, 372] width 240 height 37
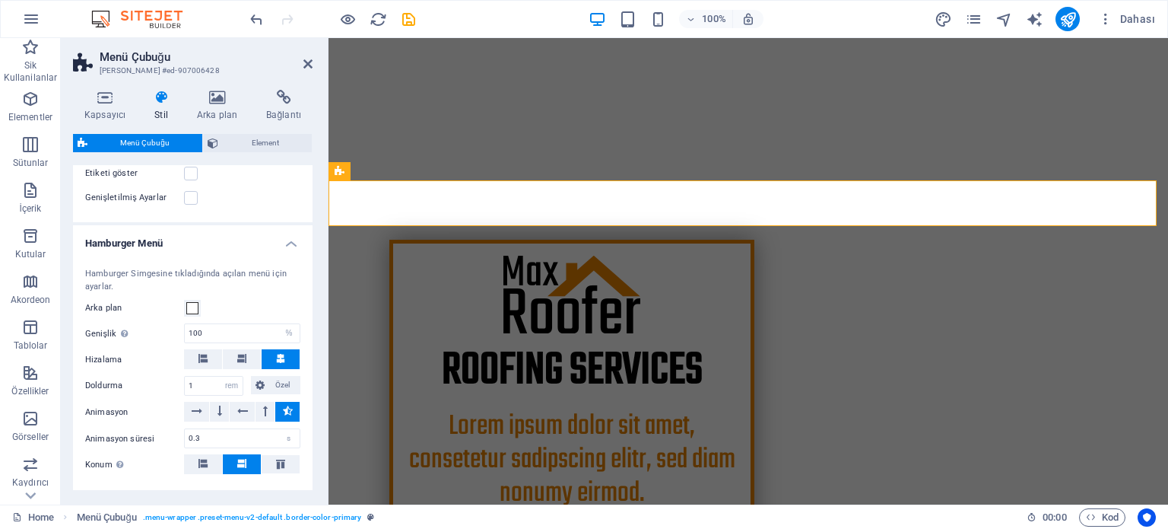
scroll to position [1437, 0]
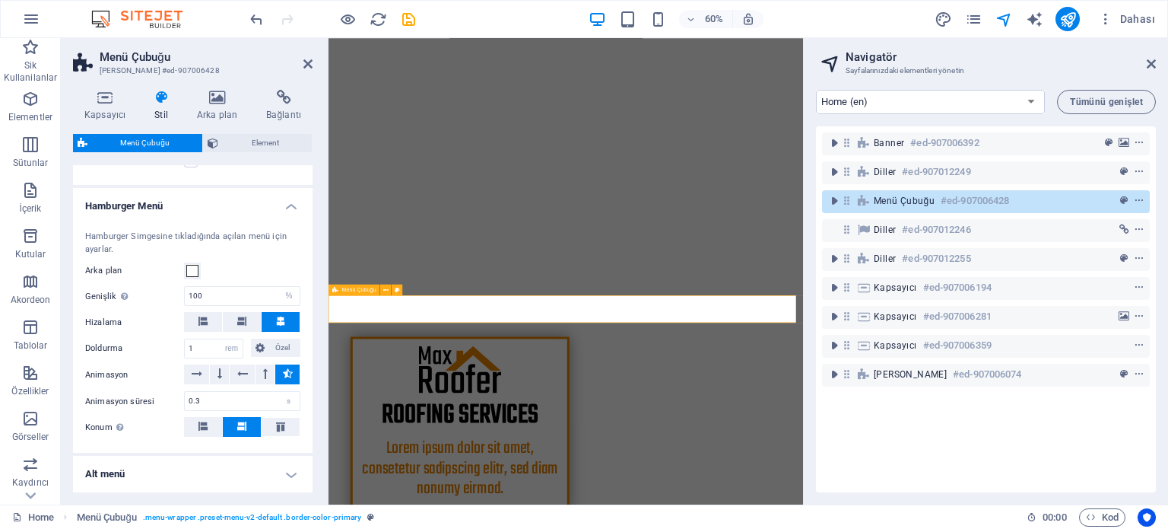
click at [897, 205] on span "Menü Çubuğu" at bounding box center [904, 201] width 61 height 12
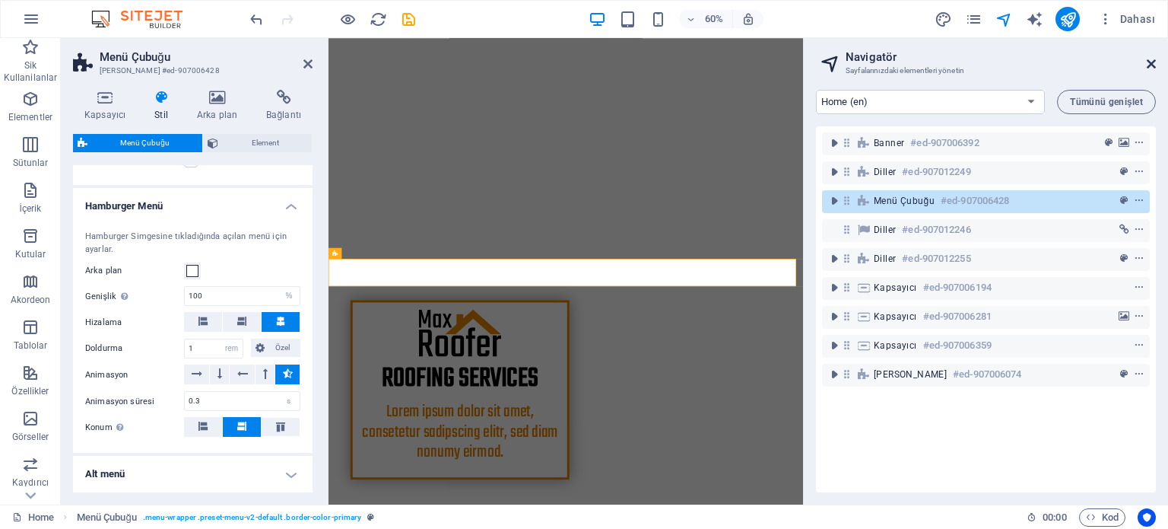
click at [1153, 63] on icon at bounding box center [1151, 64] width 9 height 12
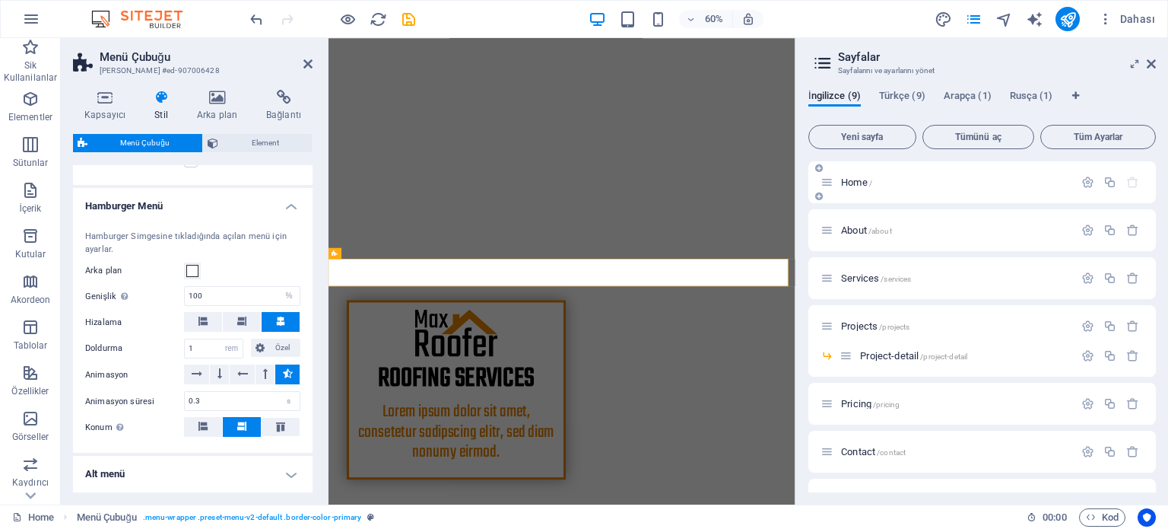
click at [864, 182] on span "Home /" at bounding box center [856, 181] width 31 height 11
click at [853, 182] on span "Home /" at bounding box center [856, 181] width 31 height 11
click at [888, 179] on p "Home /" at bounding box center [955, 182] width 228 height 10
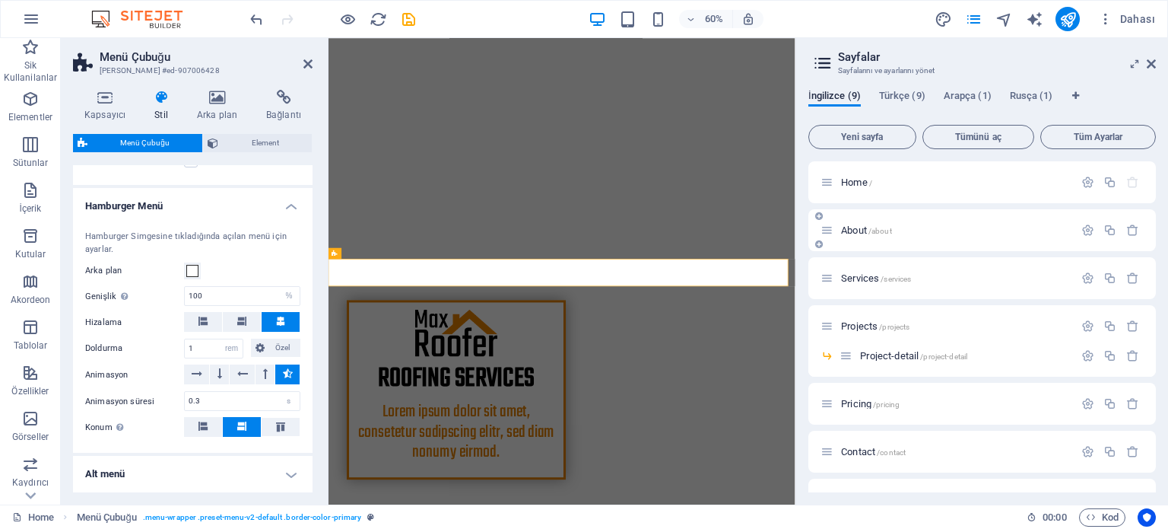
click at [866, 232] on span "About /about" at bounding box center [866, 229] width 51 height 11
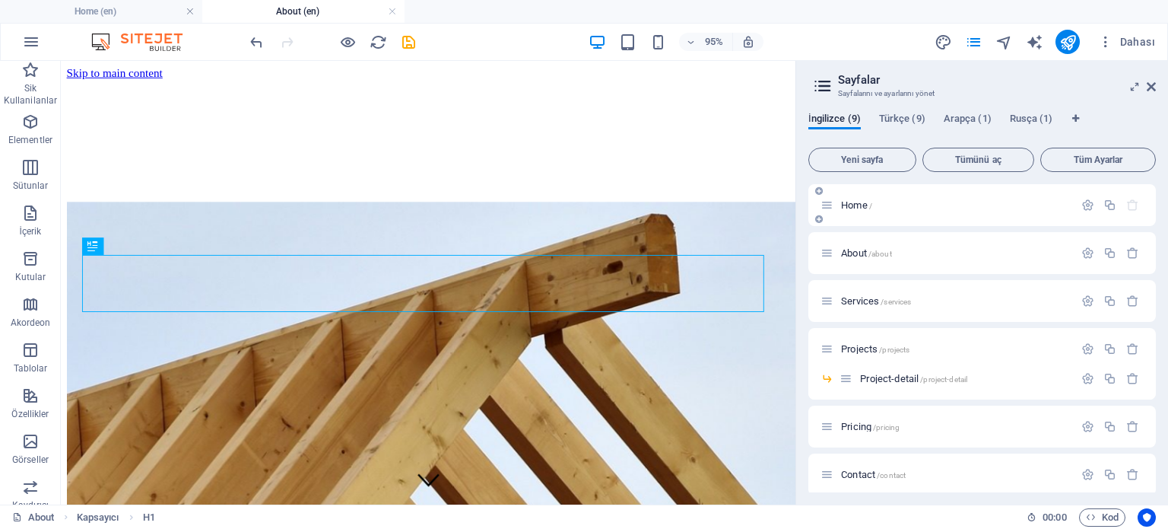
scroll to position [322, 0]
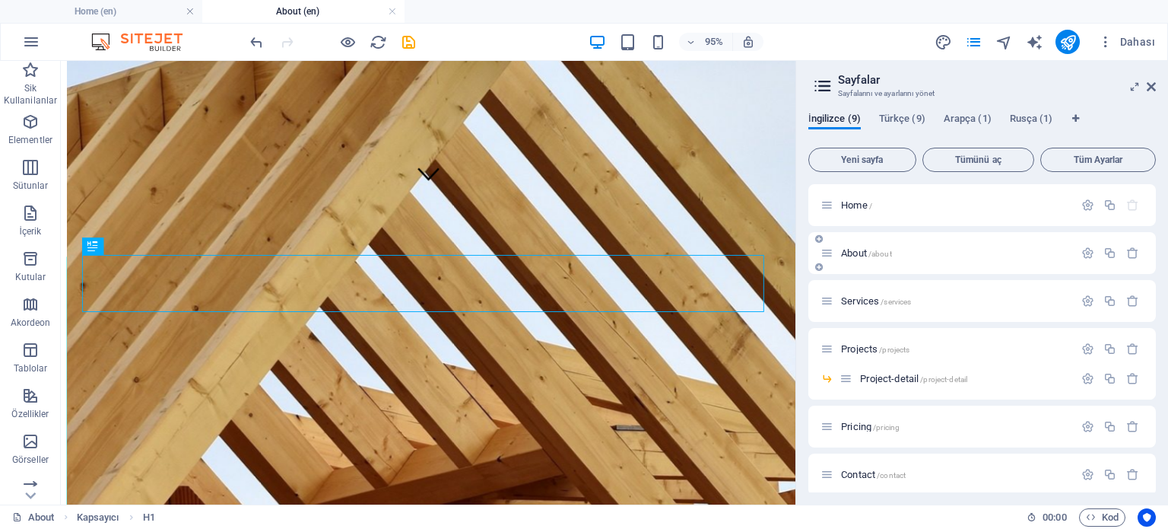
click at [853, 248] on span "About /about" at bounding box center [866, 252] width 51 height 11
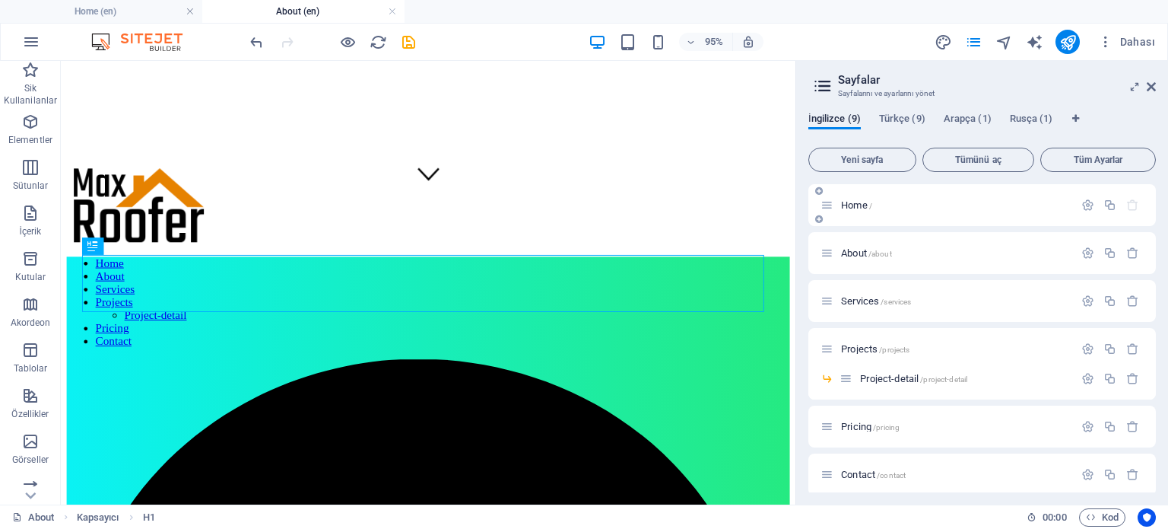
click at [858, 218] on div "Home /" at bounding box center [982, 205] width 348 height 42
click at [858, 212] on div "Home /" at bounding box center [947, 204] width 253 height 17
click at [864, 200] on span "Home /" at bounding box center [856, 204] width 31 height 11
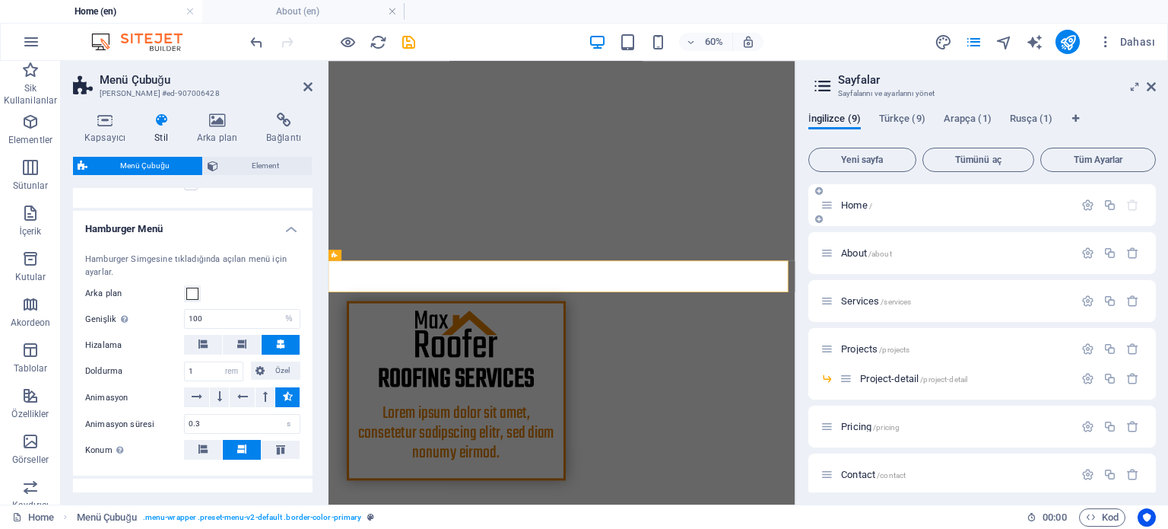
scroll to position [0, 0]
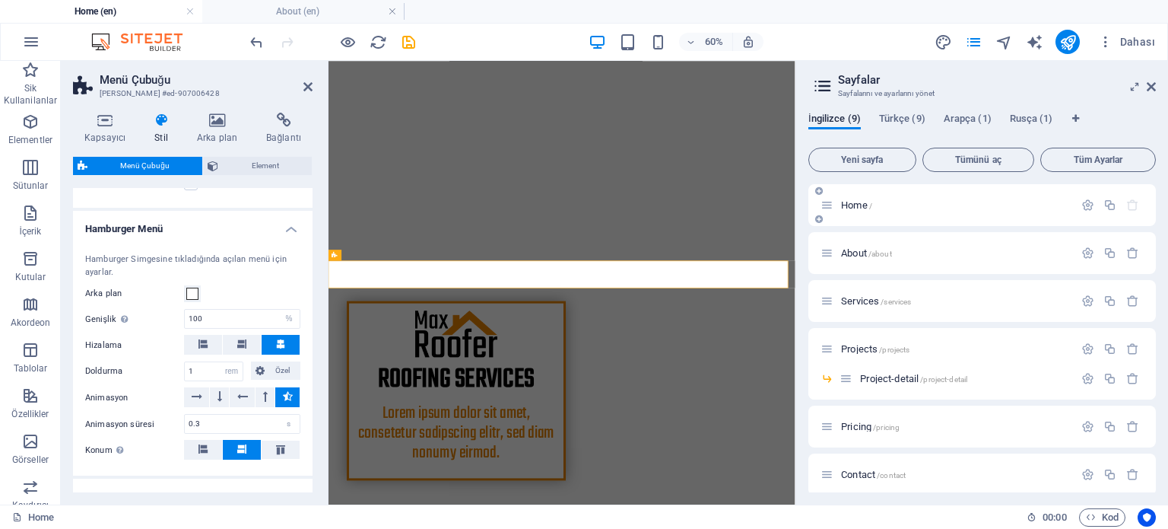
click at [825, 206] on icon at bounding box center [827, 204] width 13 height 13
click at [880, 259] on div "About /about" at bounding box center [947, 252] width 253 height 17
click at [876, 252] on span "/about" at bounding box center [880, 253] width 24 height 8
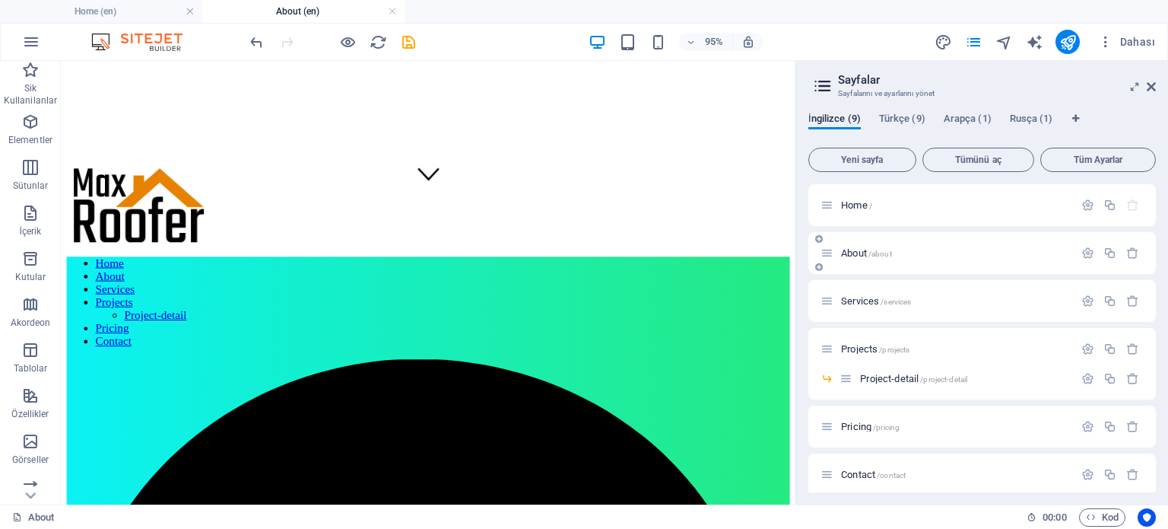
click at [876, 252] on span "/about" at bounding box center [880, 253] width 24 height 8
click at [884, 287] on div "Services /services" at bounding box center [982, 301] width 348 height 42
click at [881, 297] on span "/services" at bounding box center [896, 301] width 30 height 8
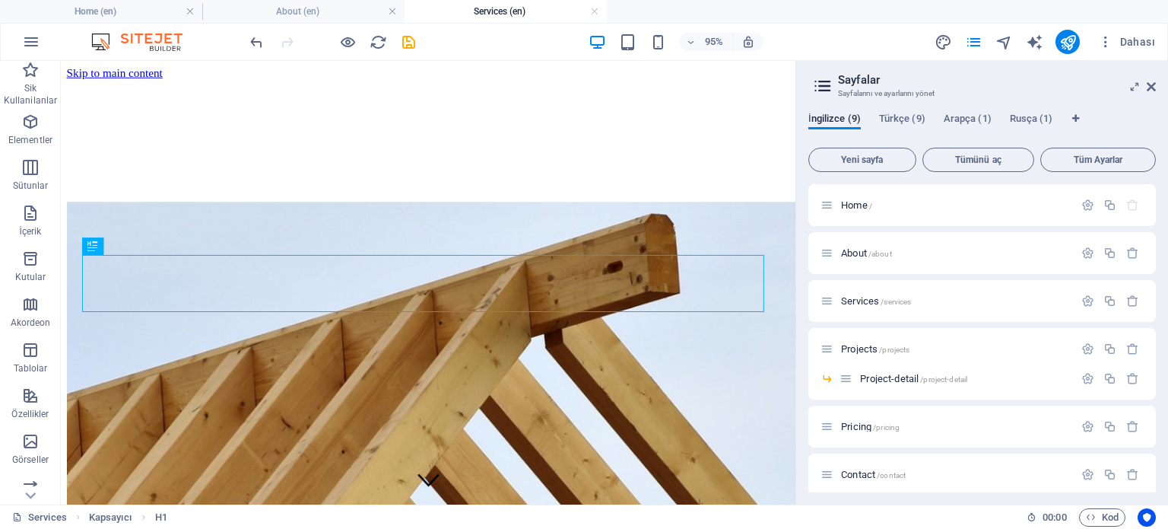
scroll to position [322, 0]
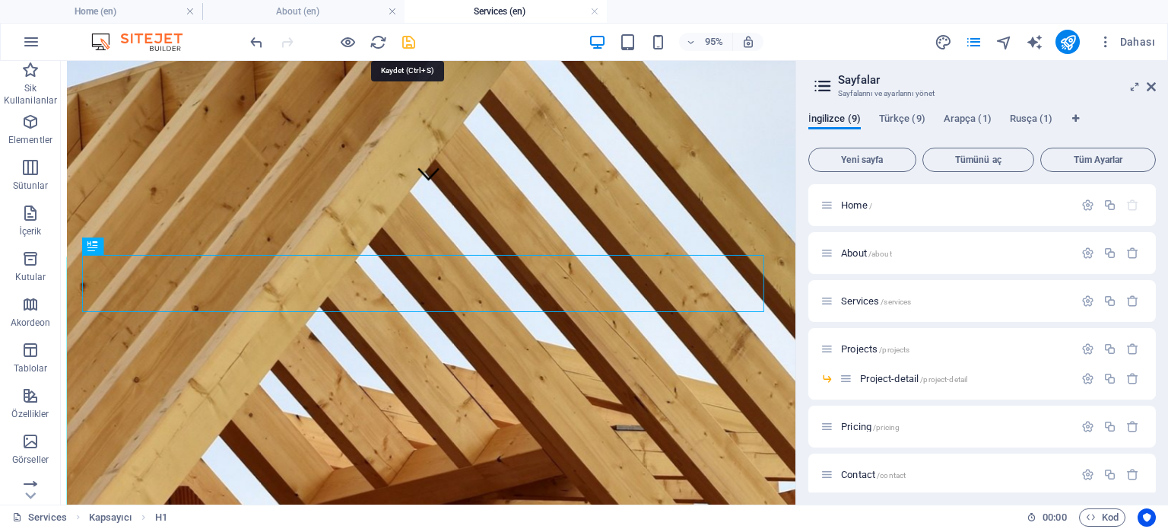
click at [405, 37] on icon "save" at bounding box center [408, 41] width 17 height 17
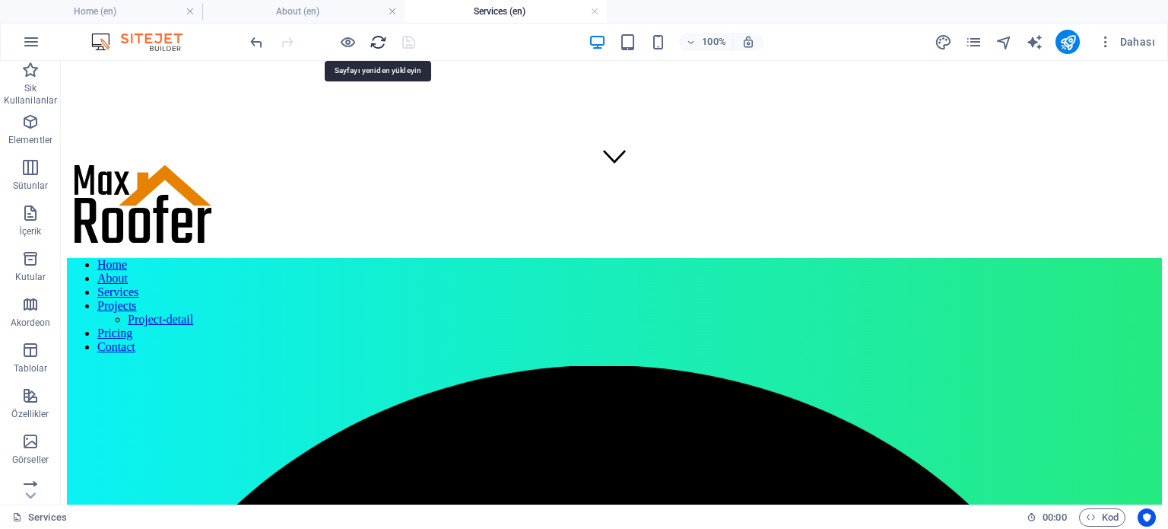
click at [376, 42] on icon "reload" at bounding box center [378, 41] width 17 height 17
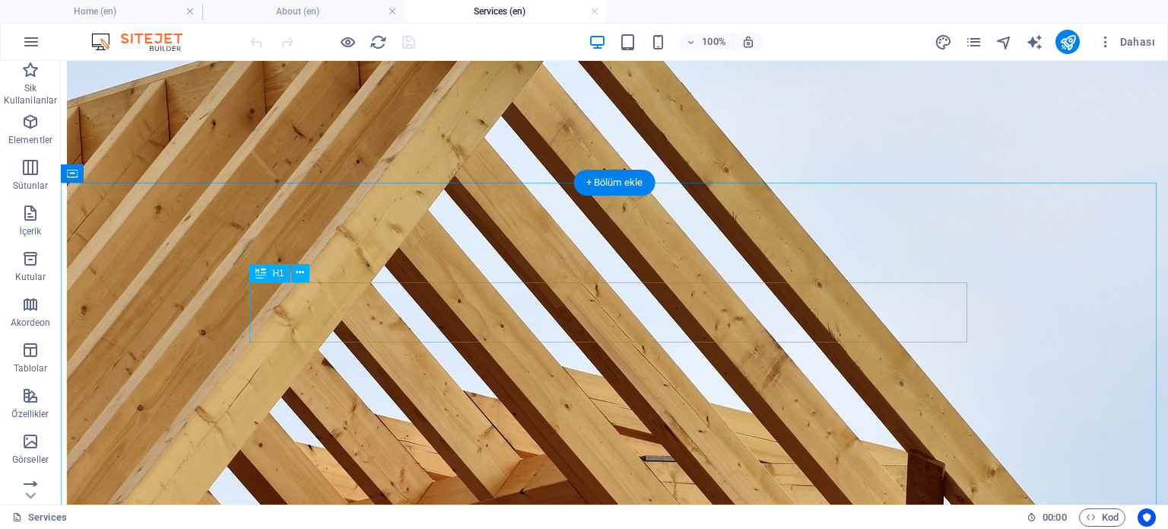
scroll to position [304, 0]
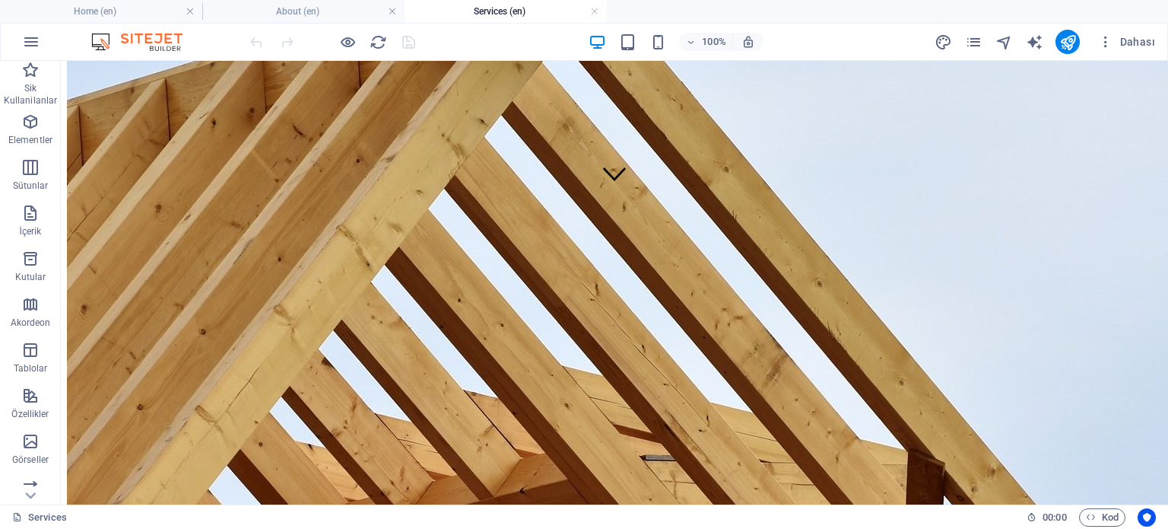
click at [983, 33] on div "Dahası" at bounding box center [1047, 42] width 227 height 24
click at [978, 39] on icon "pages" at bounding box center [973, 41] width 17 height 17
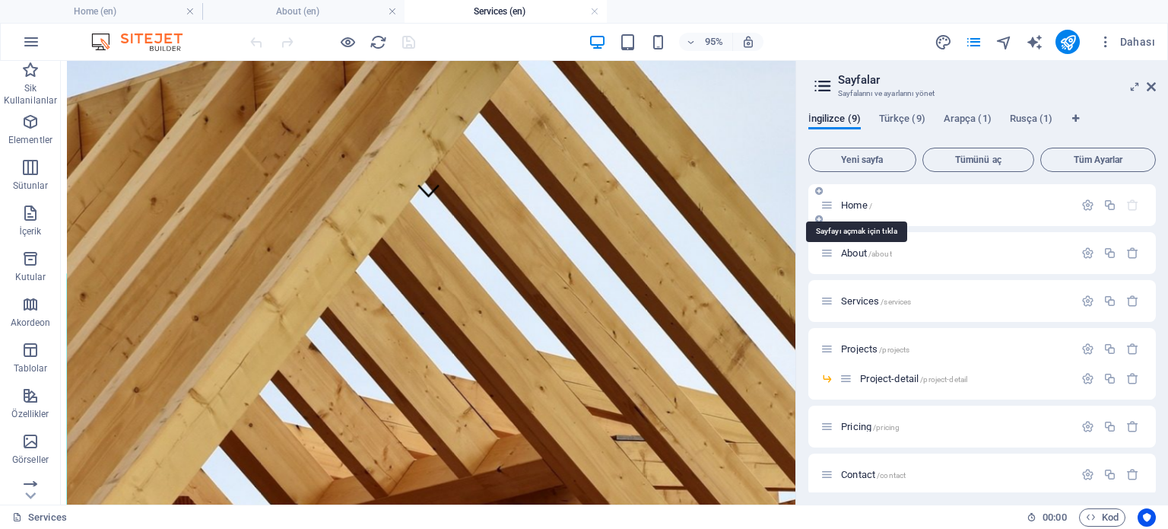
click at [851, 204] on span "Home /" at bounding box center [856, 204] width 31 height 11
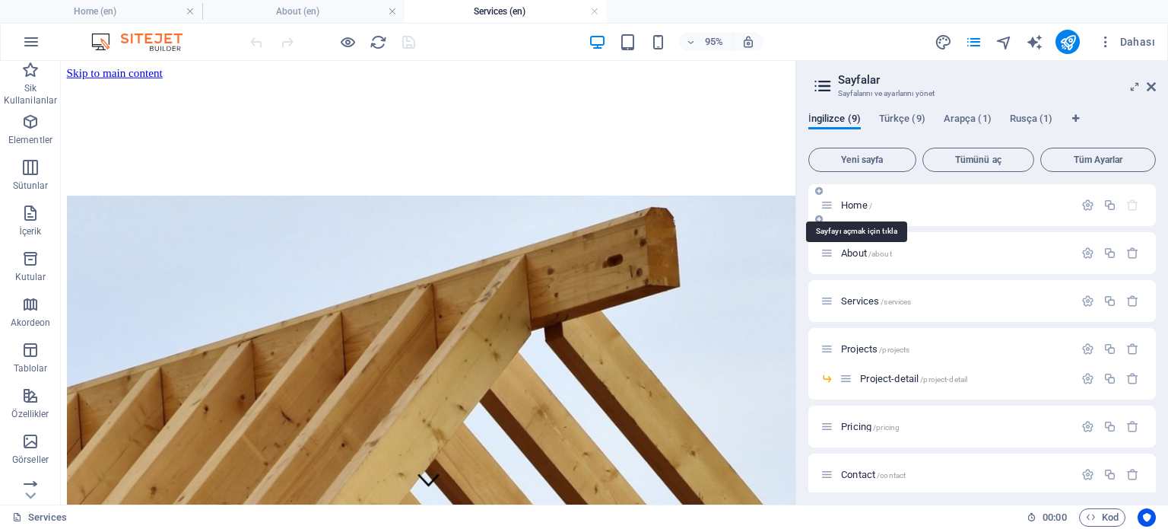
scroll to position [365, 0]
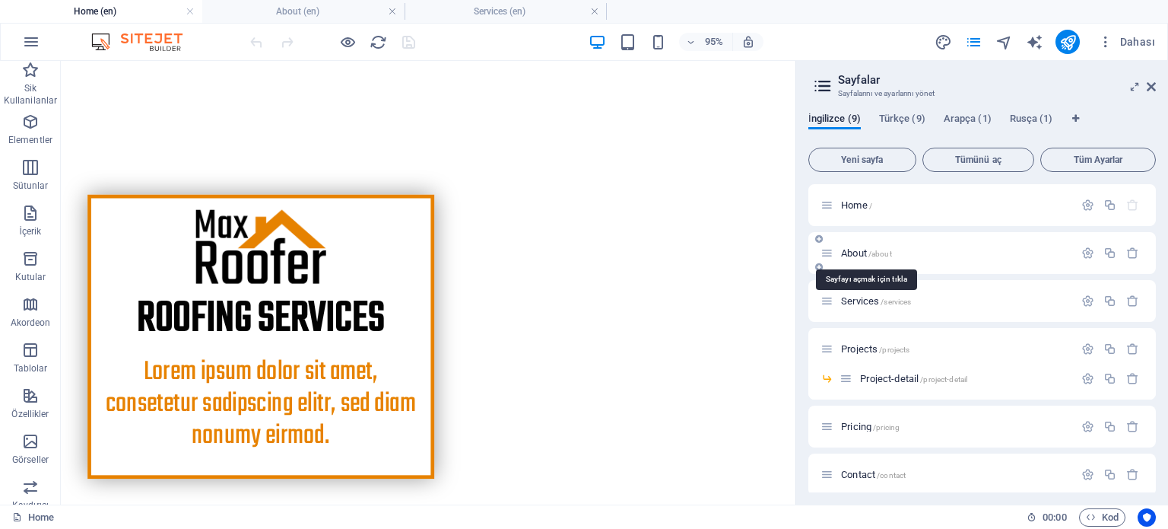
click at [856, 255] on span "About /about" at bounding box center [866, 252] width 51 height 11
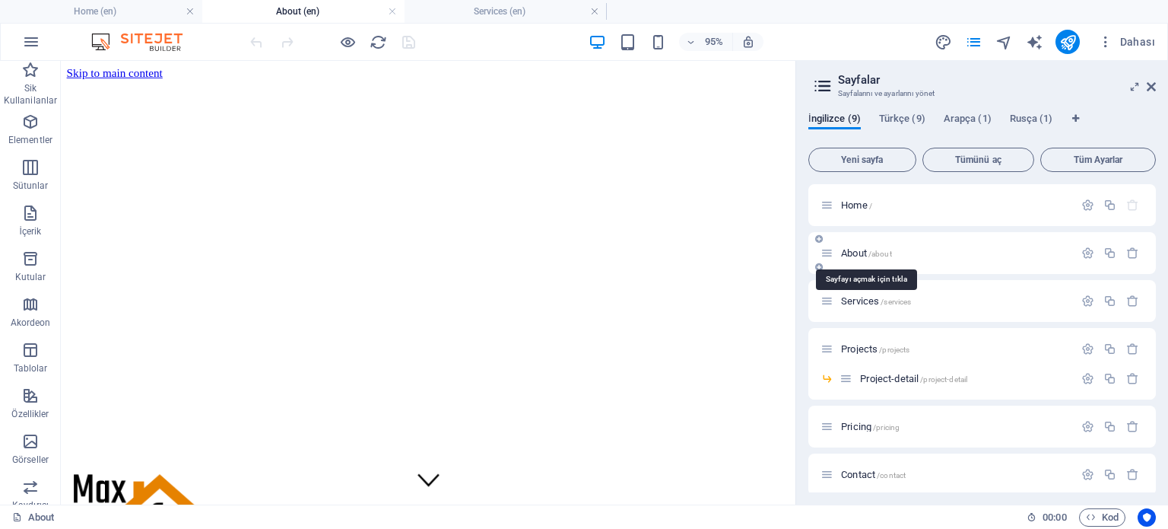
scroll to position [322, 0]
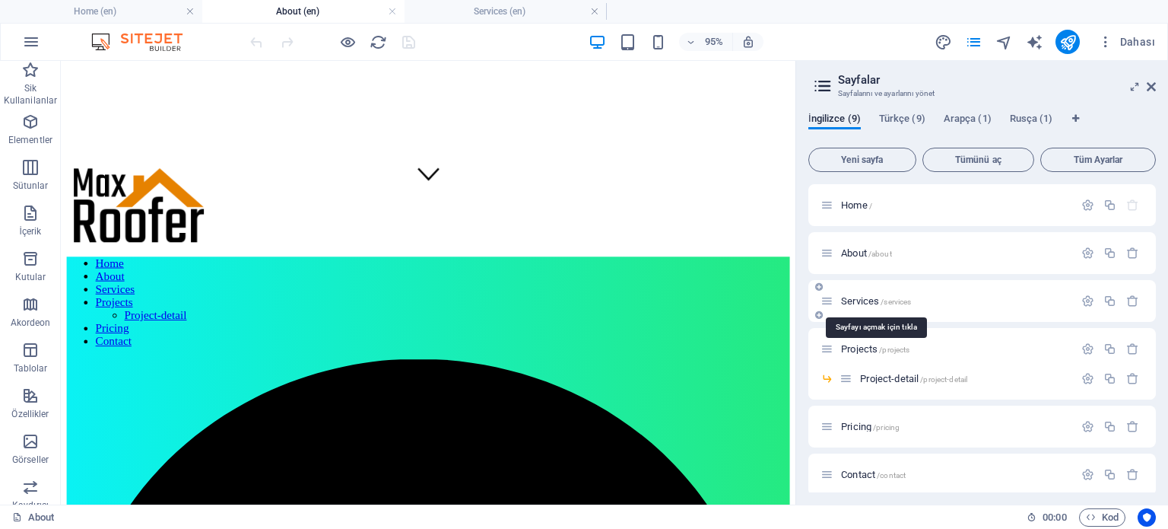
click at [855, 300] on span "Services /services" at bounding box center [876, 300] width 70 height 11
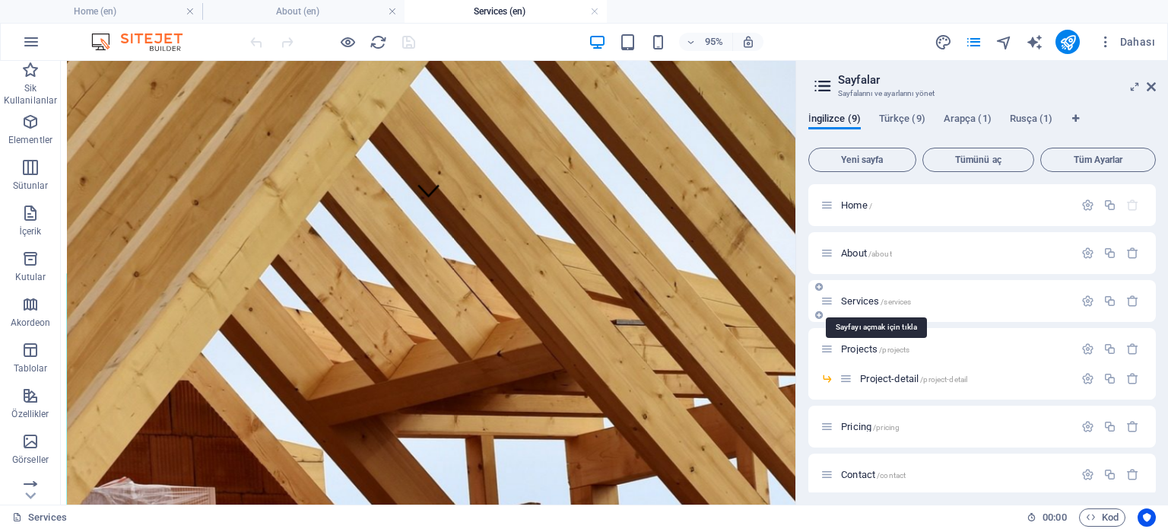
scroll to position [0, 0]
click at [858, 350] on span "Projects /projects" at bounding box center [875, 348] width 68 height 11
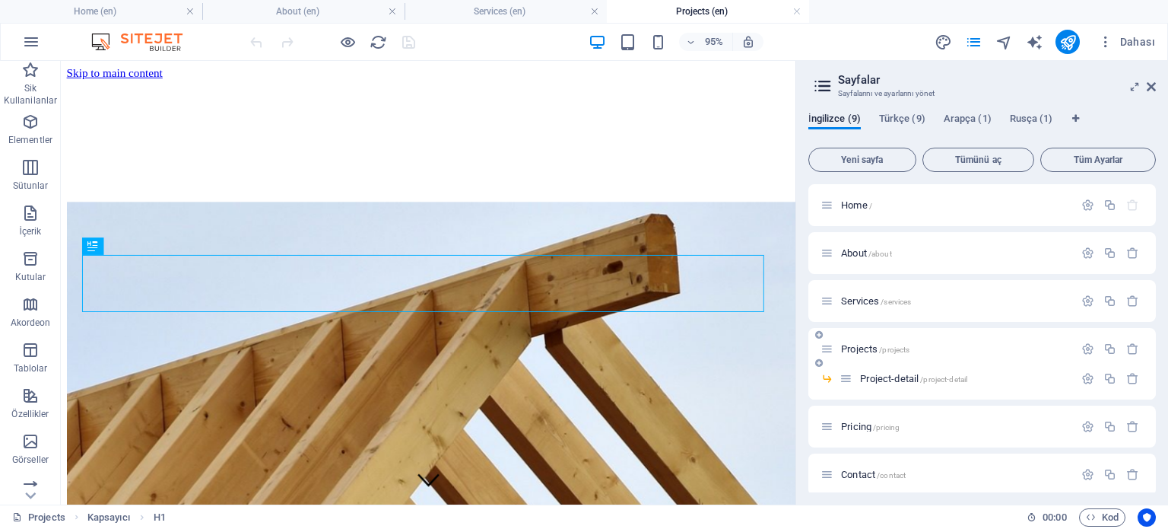
scroll to position [322, 0]
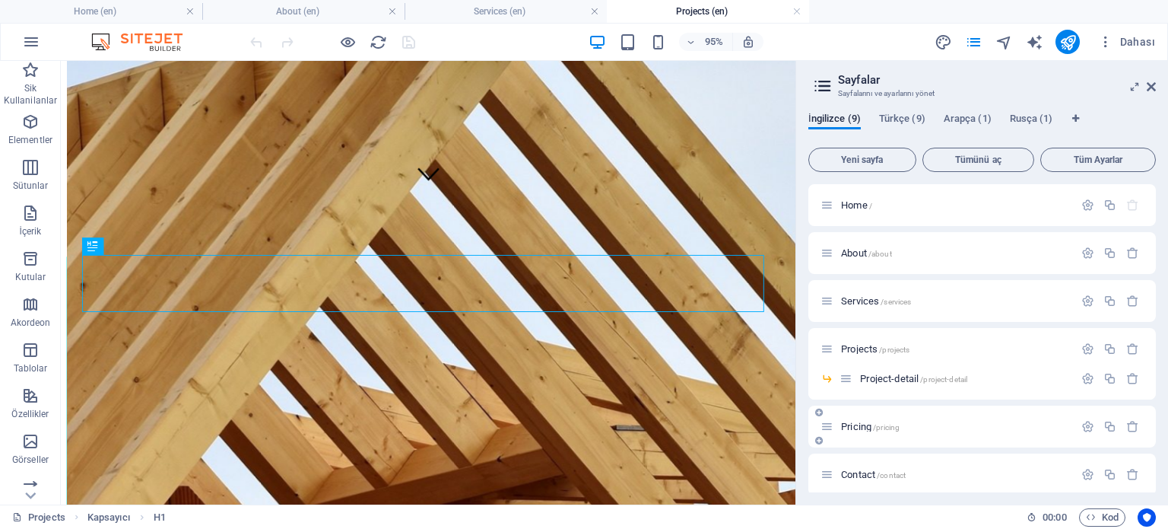
click at [855, 431] on div "Pricing /pricing" at bounding box center [947, 426] width 253 height 17
click at [852, 437] on div "Pricing /pricing" at bounding box center [982, 426] width 348 height 42
click at [852, 426] on span "Pricing /pricing" at bounding box center [870, 426] width 59 height 11
click at [850, 257] on span "About /about" at bounding box center [866, 252] width 51 height 11
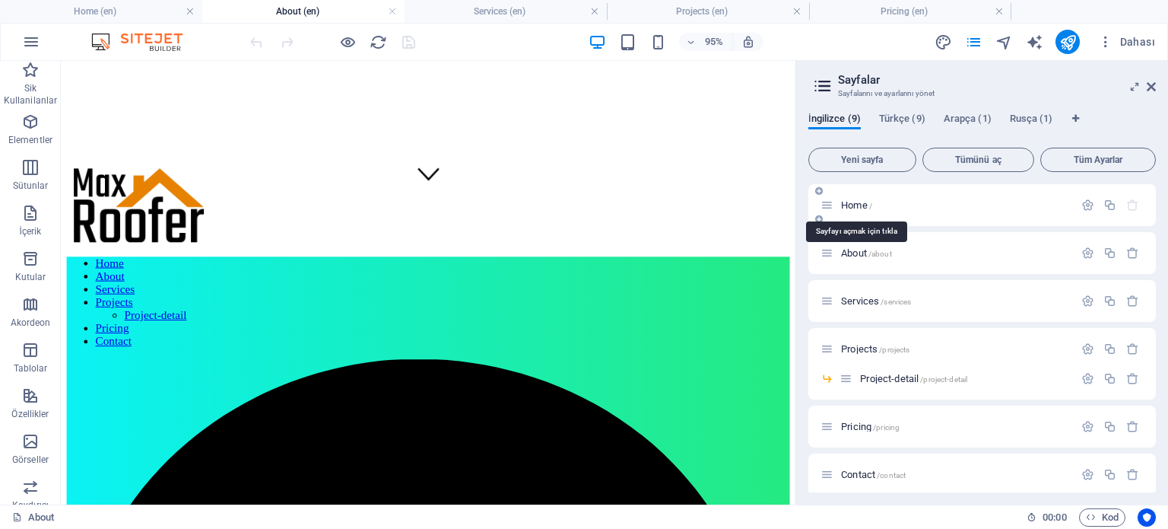
click at [847, 206] on span "Home /" at bounding box center [856, 204] width 31 height 11
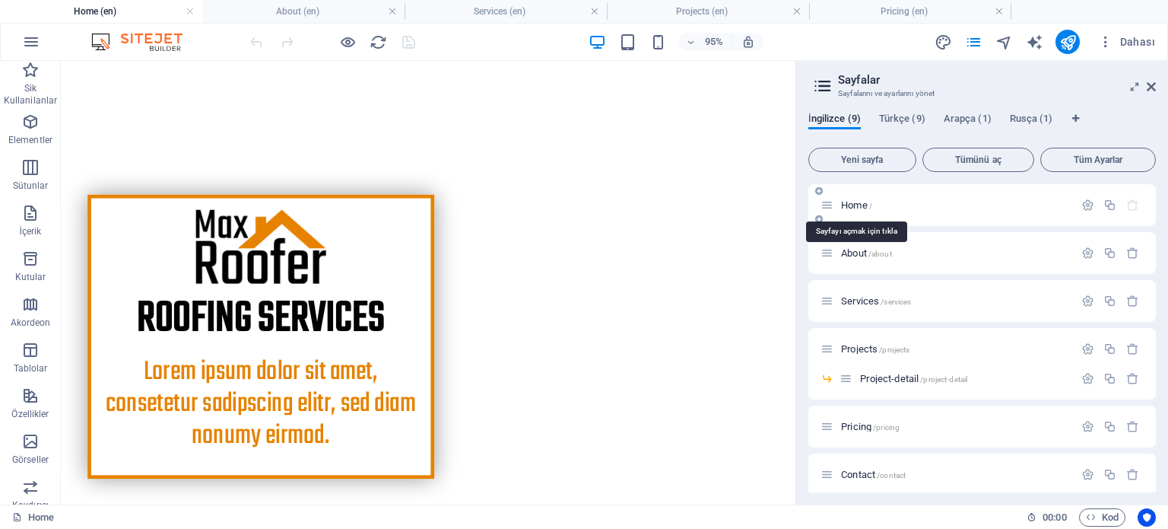
scroll to position [0, 0]
click at [858, 249] on span "About /about" at bounding box center [866, 252] width 51 height 11
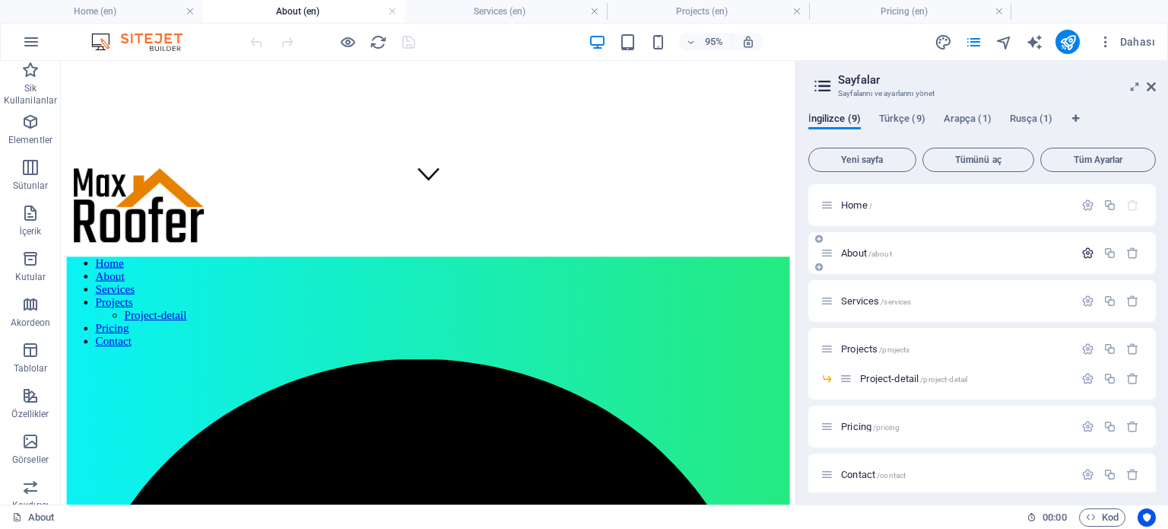
click at [1086, 251] on icon "button" at bounding box center [1087, 252] width 13 height 13
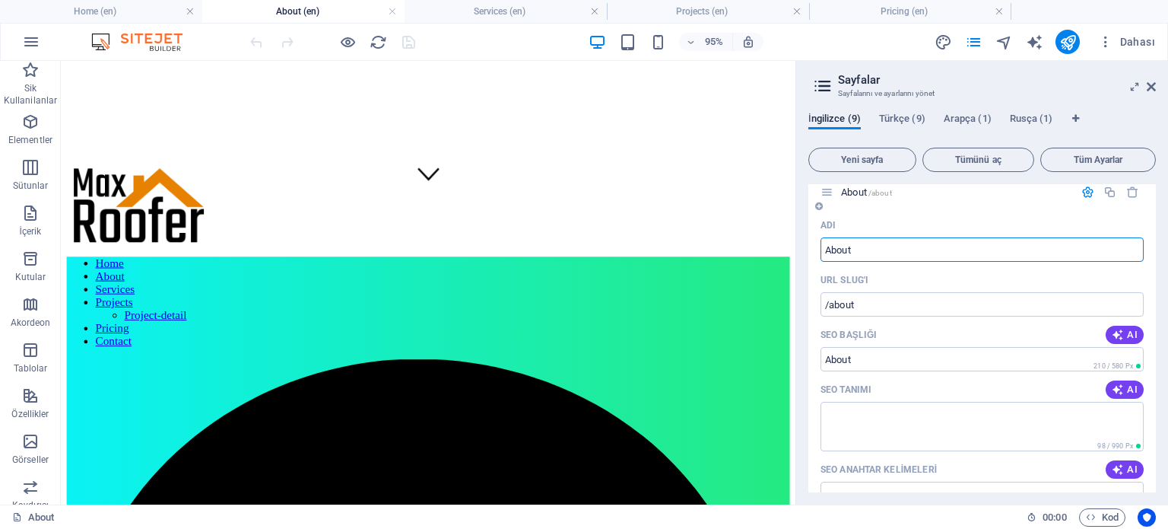
scroll to position [152, 0]
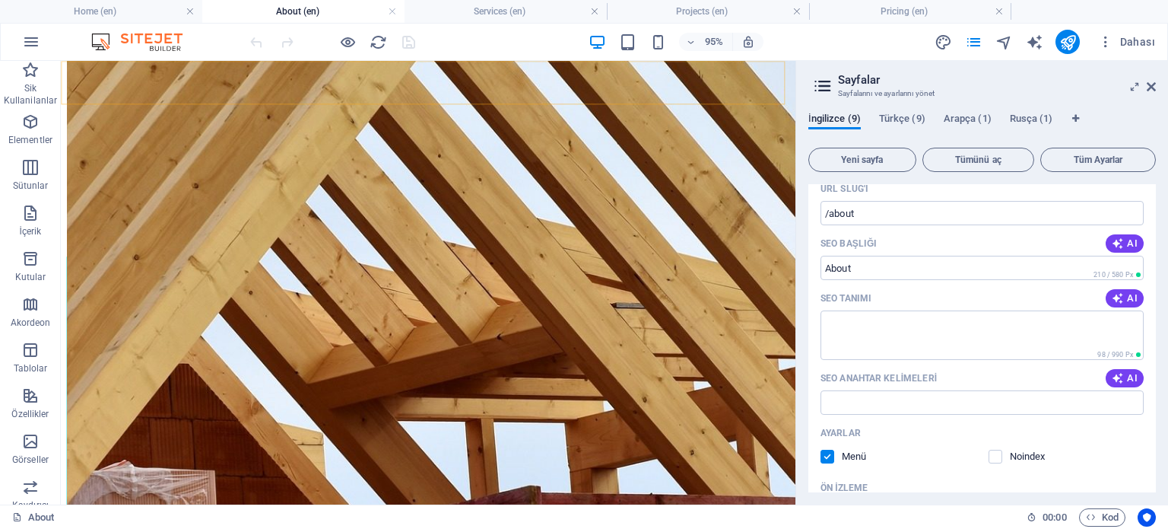
click at [154, 267] on nav "Home About Services Projects Project-detail Pricing Contact" at bounding box center [447, 315] width 761 height 96
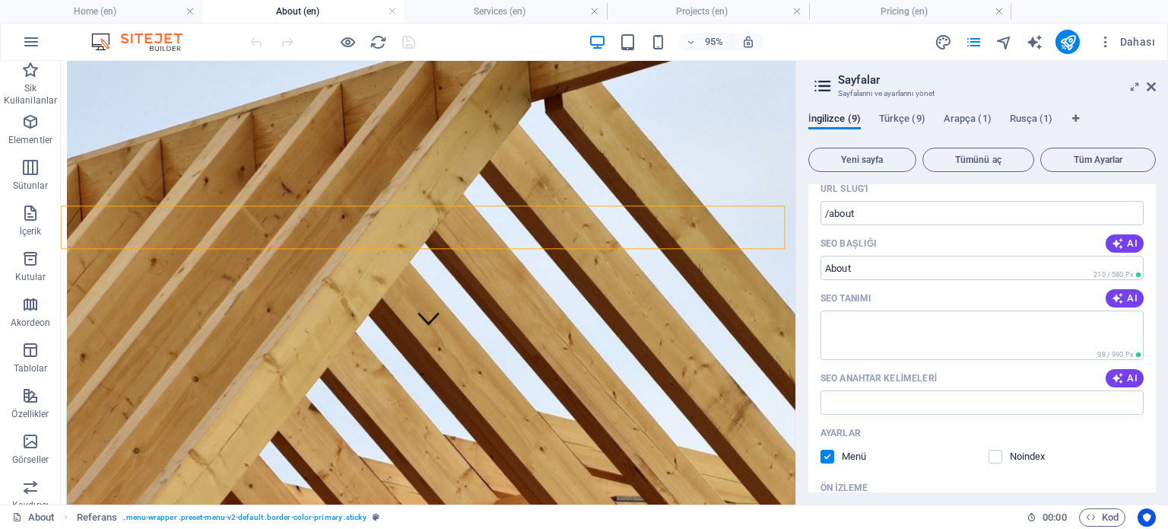
scroll to position [0, 0]
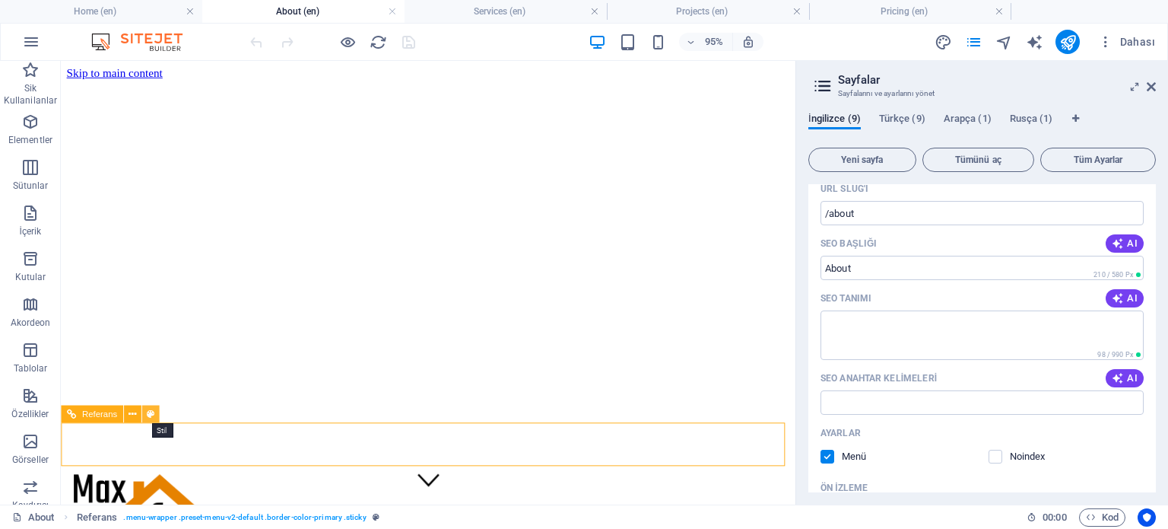
click at [154, 413] on button at bounding box center [149, 413] width 17 height 17
select select "rem"
select select "sticky_menu"
select select "px"
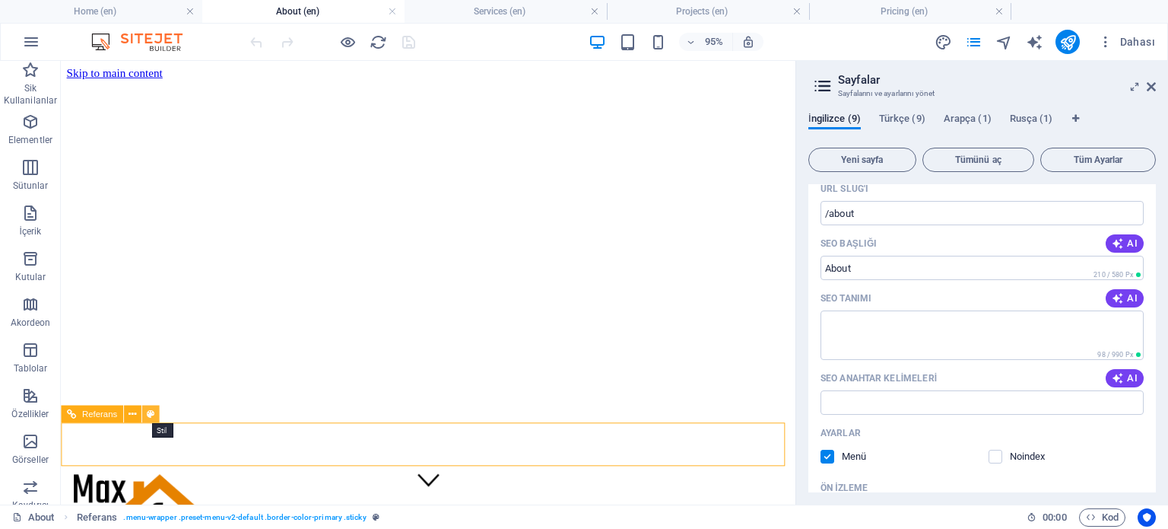
select select "px"
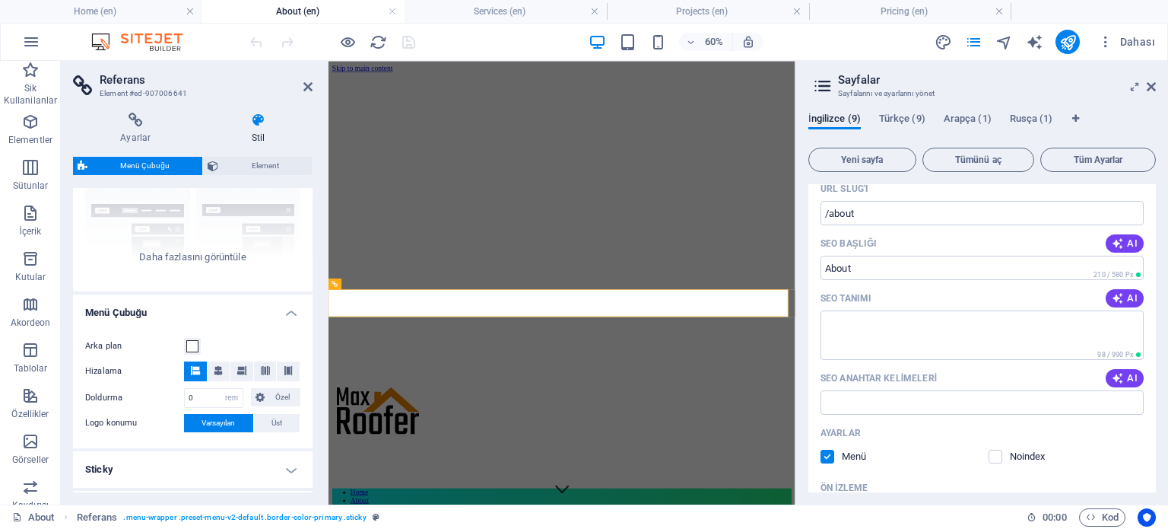
scroll to position [365, 0]
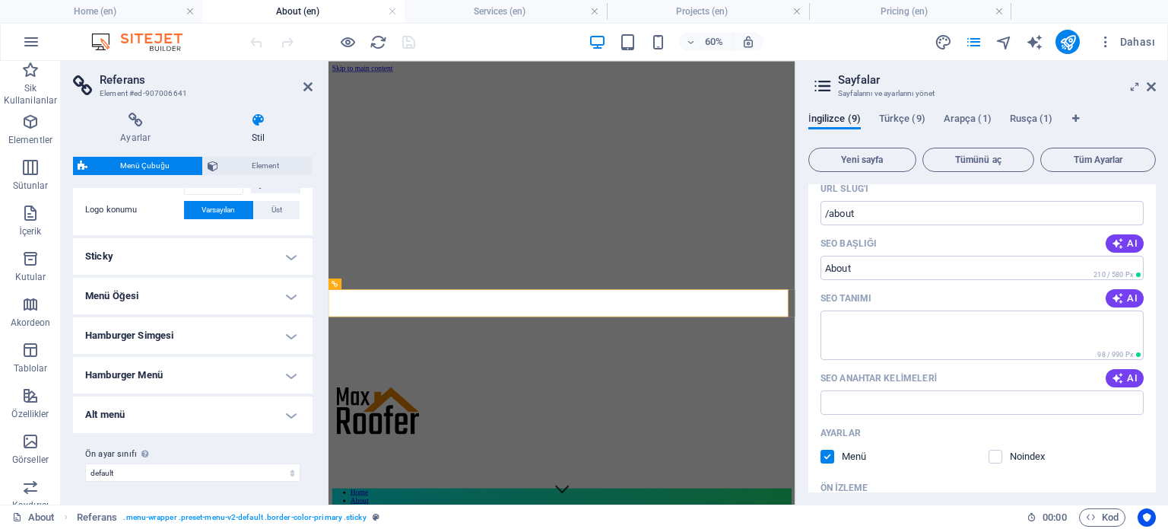
click at [202, 251] on h4 "Sticky" at bounding box center [193, 256] width 240 height 37
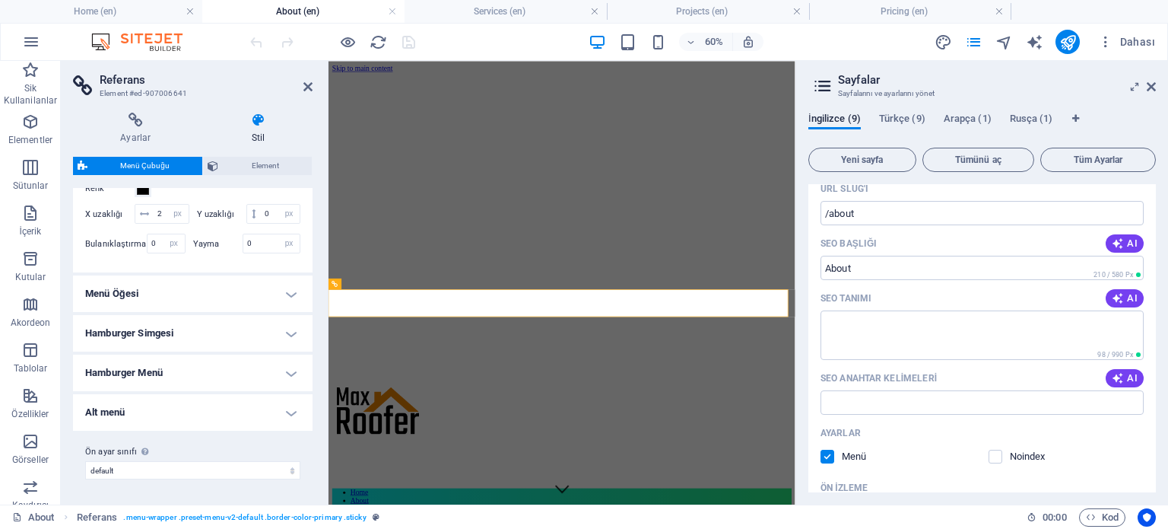
scroll to position [625, 0]
click at [192, 297] on h4 "Menü Öğesi" at bounding box center [193, 293] width 240 height 37
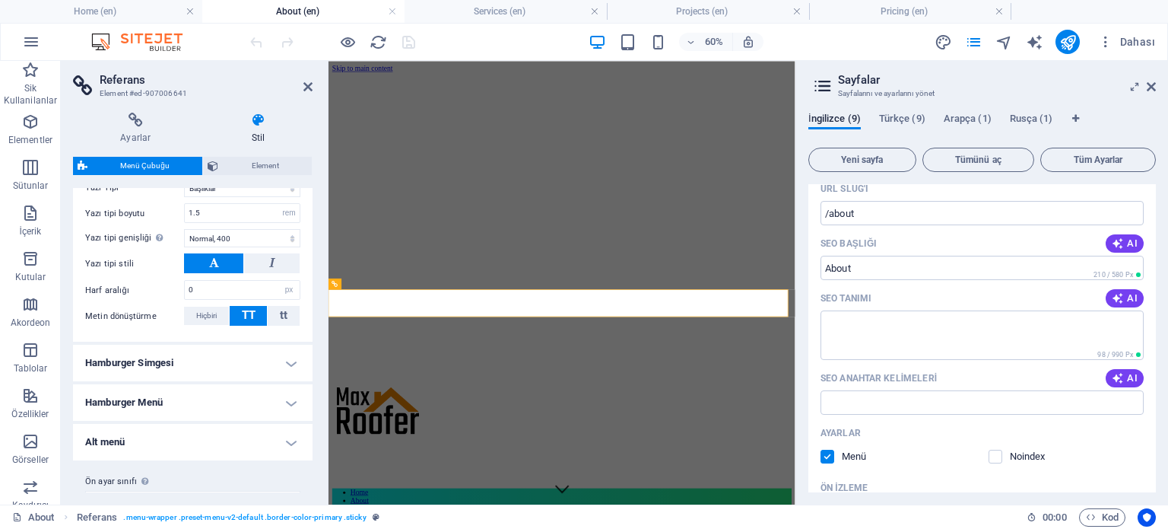
scroll to position [1065, 0]
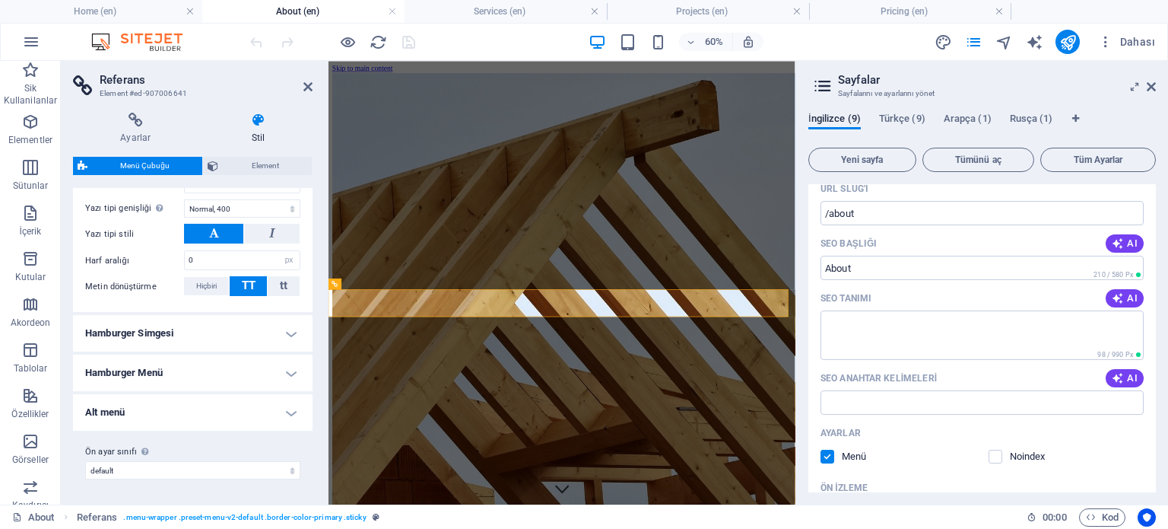
click at [192, 338] on h4 "Hamburger Simgesi" at bounding box center [193, 333] width 240 height 37
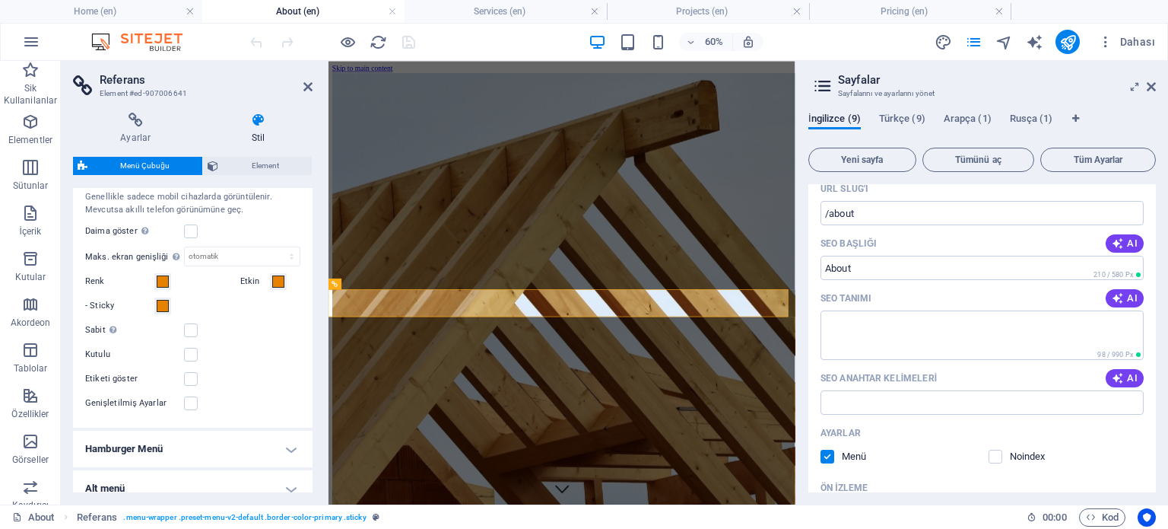
scroll to position [1141, 0]
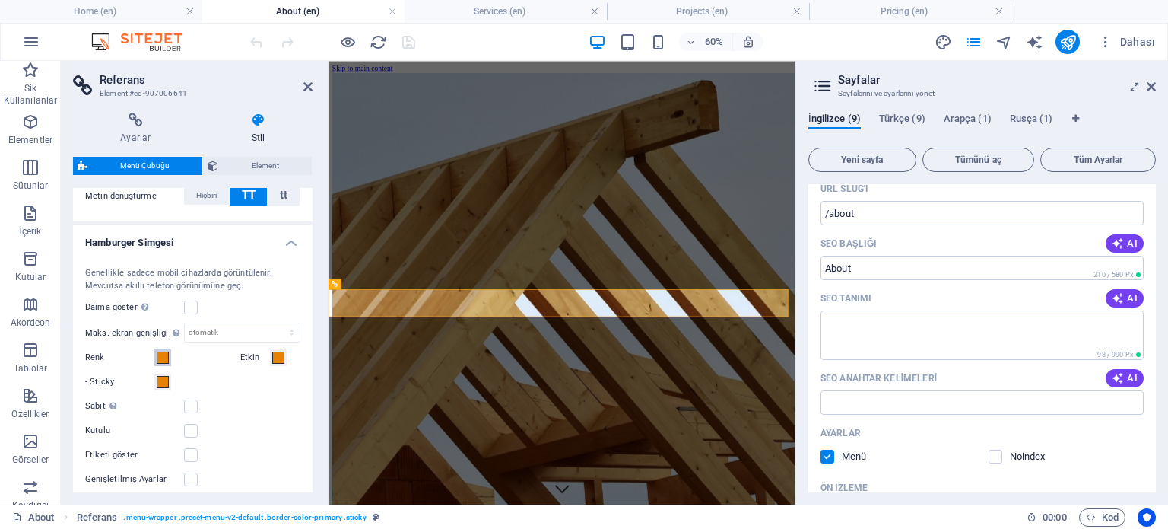
click at [164, 364] on span at bounding box center [163, 357] width 12 height 12
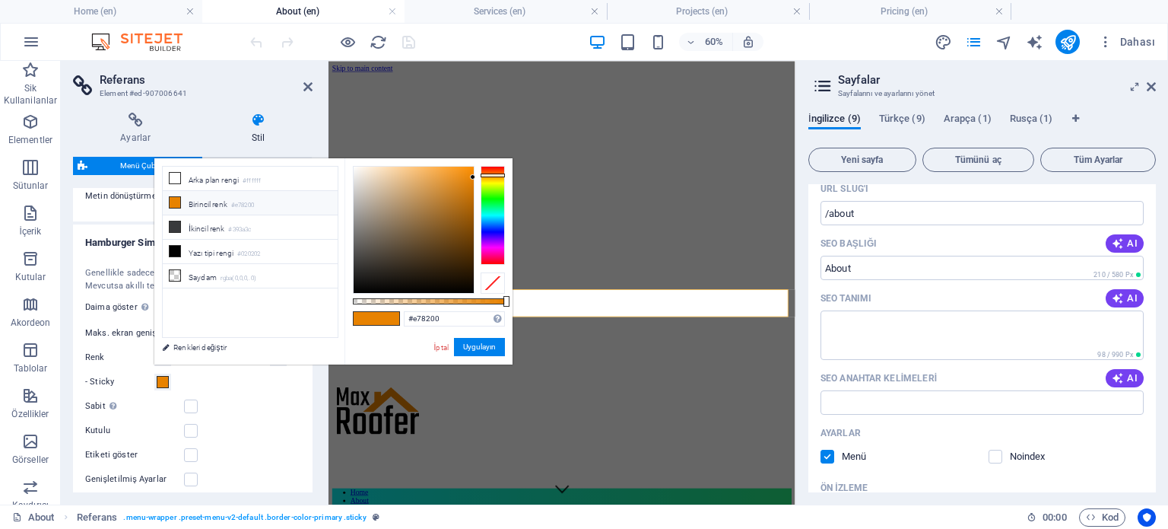
click at [246, 440] on div "Kutulu" at bounding box center [192, 430] width 215 height 18
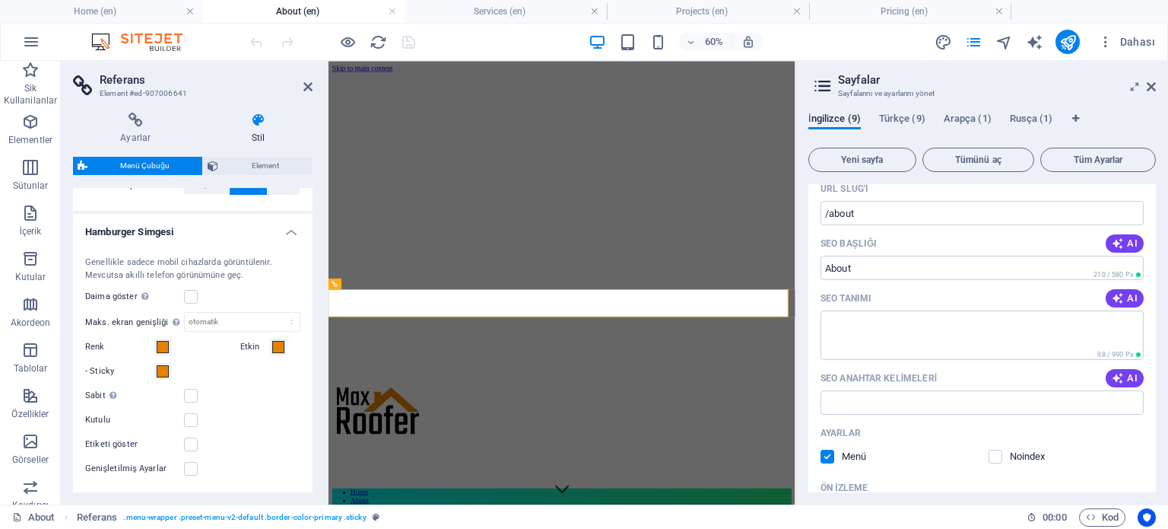
scroll to position [1217, 0]
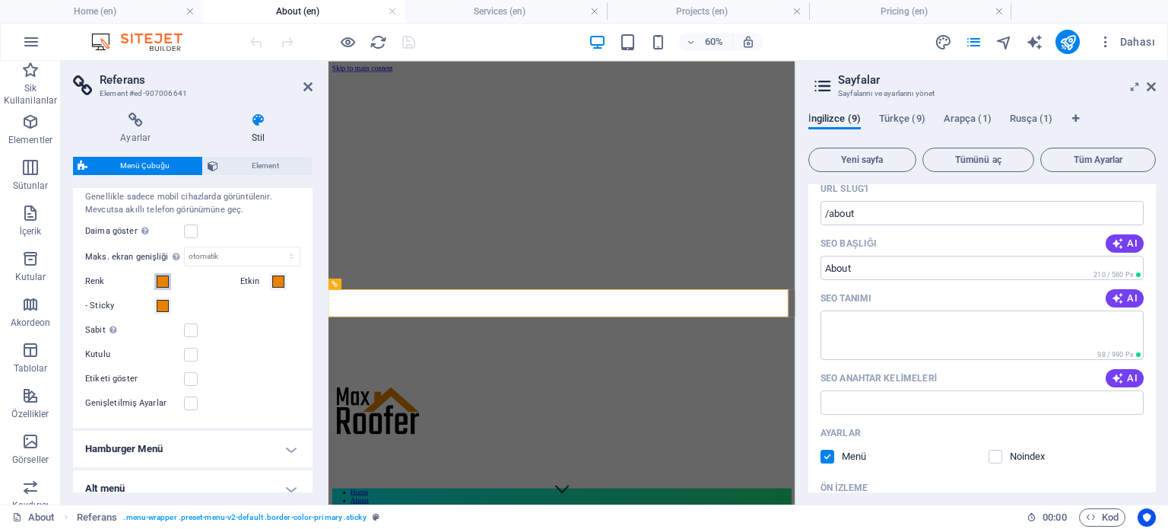
click at [158, 287] on span at bounding box center [163, 281] width 12 height 12
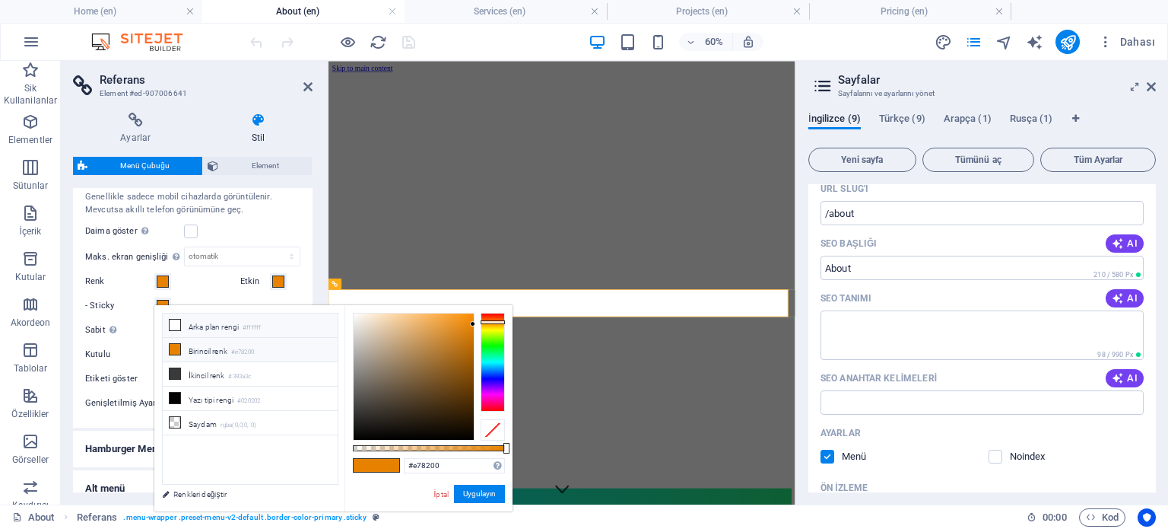
click at [171, 325] on icon at bounding box center [175, 324] width 11 height 11
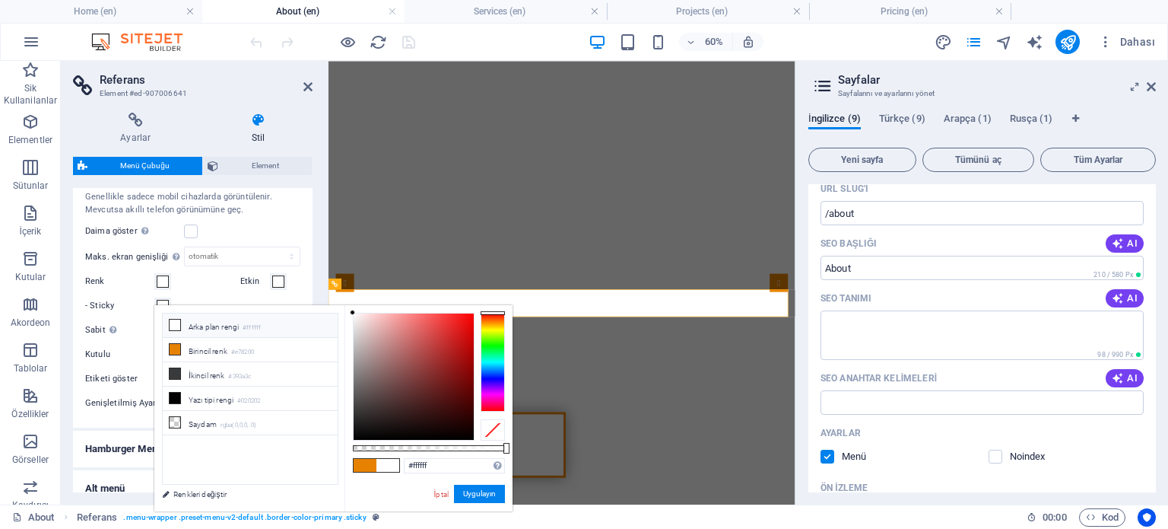
type input "#f4ecec"
click at [357, 318] on div at bounding box center [414, 376] width 120 height 126
type input "#f4ecec"
click at [479, 495] on button "Uygulayın" at bounding box center [479, 493] width 51 height 18
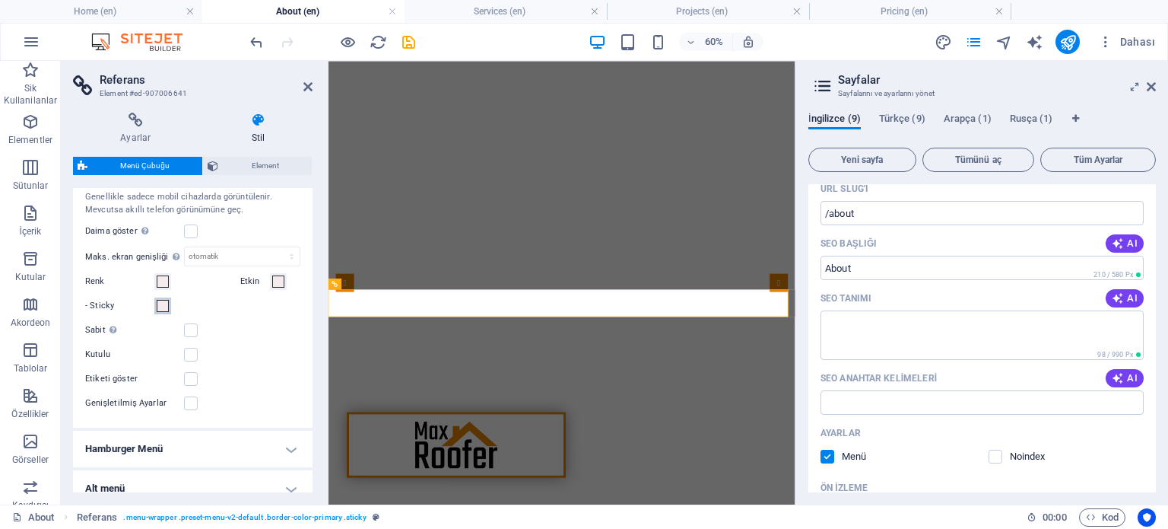
click at [165, 312] on span at bounding box center [163, 306] width 12 height 12
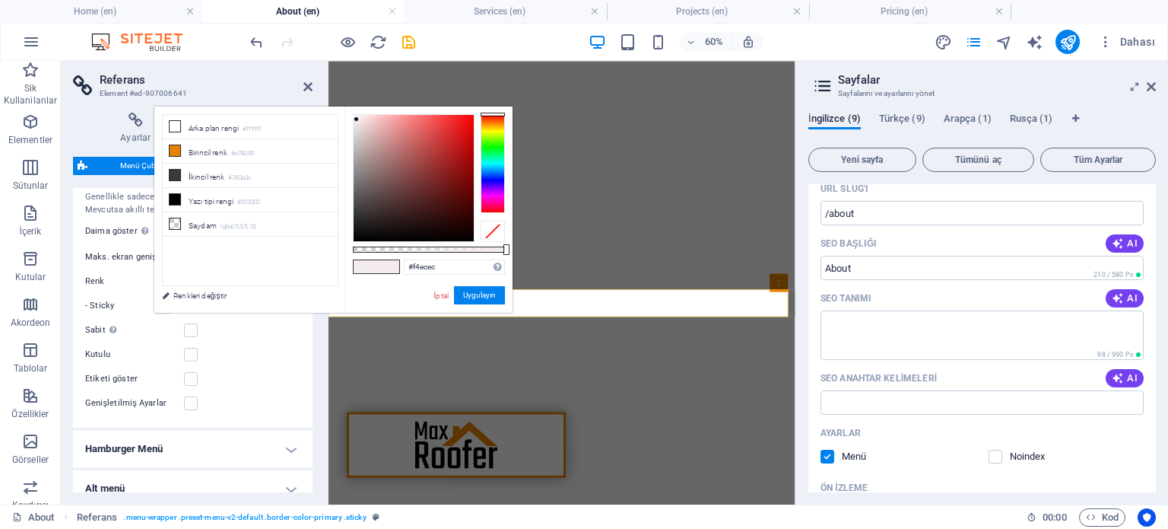
type input "#e62626"
click at [453, 126] on div at bounding box center [414, 178] width 120 height 126
click at [483, 297] on button "Uygulayın" at bounding box center [479, 295] width 51 height 18
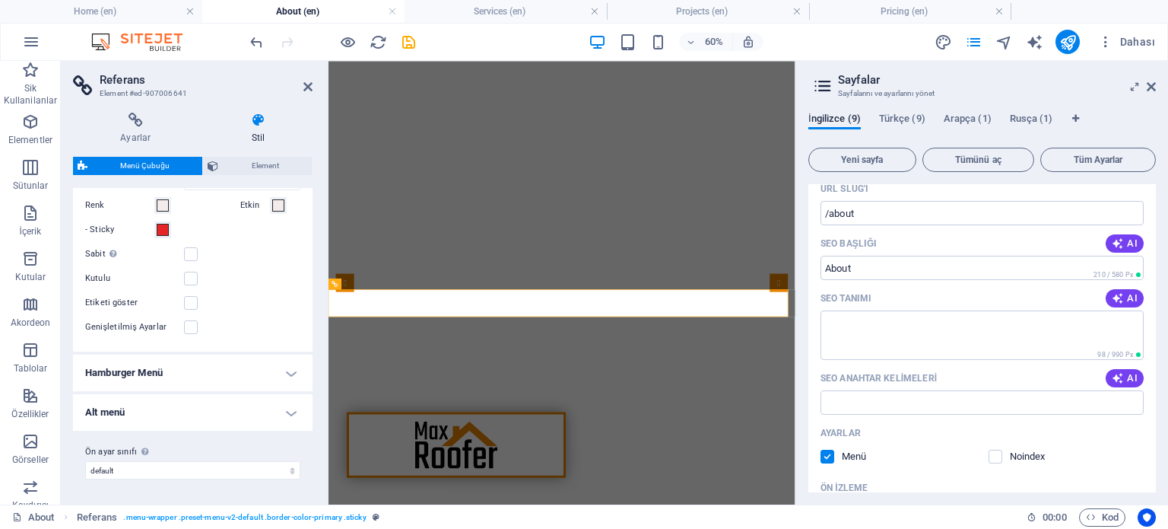
scroll to position [1307, 0]
click at [278, 205] on span at bounding box center [278, 205] width 12 height 12
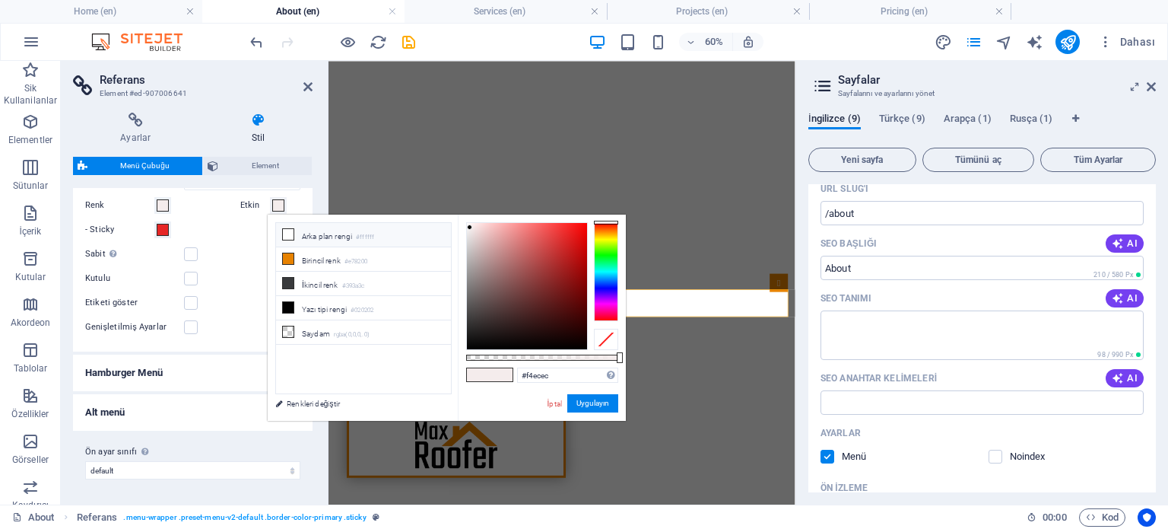
click at [329, 233] on li "Arka plan rengi #ffffff" at bounding box center [363, 235] width 175 height 24
click at [365, 260] on small "#e78200" at bounding box center [356, 261] width 23 height 11
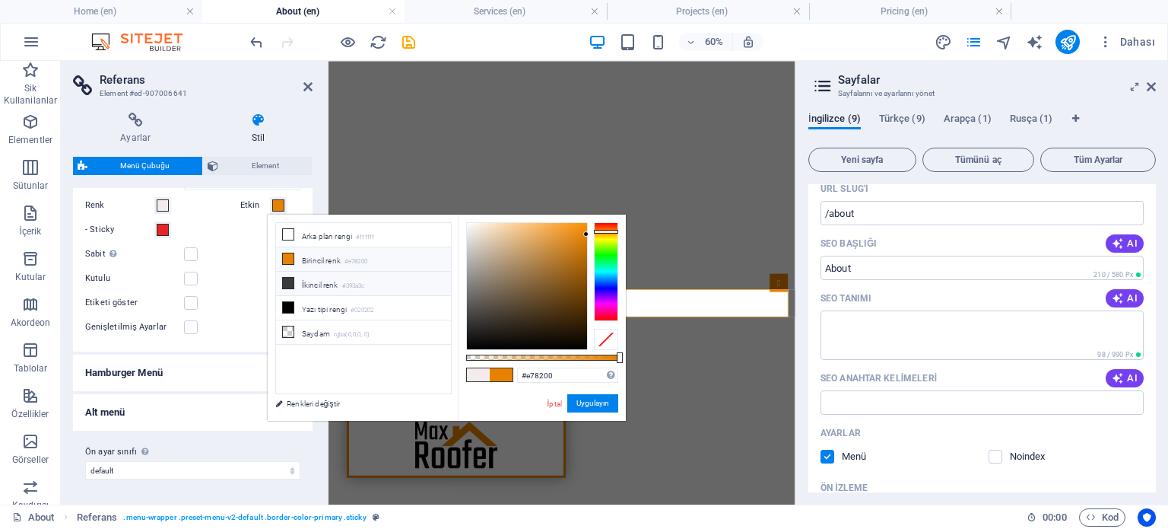
click at [337, 287] on li "İkincil [PERSON_NAME] #393a3c" at bounding box center [363, 284] width 175 height 24
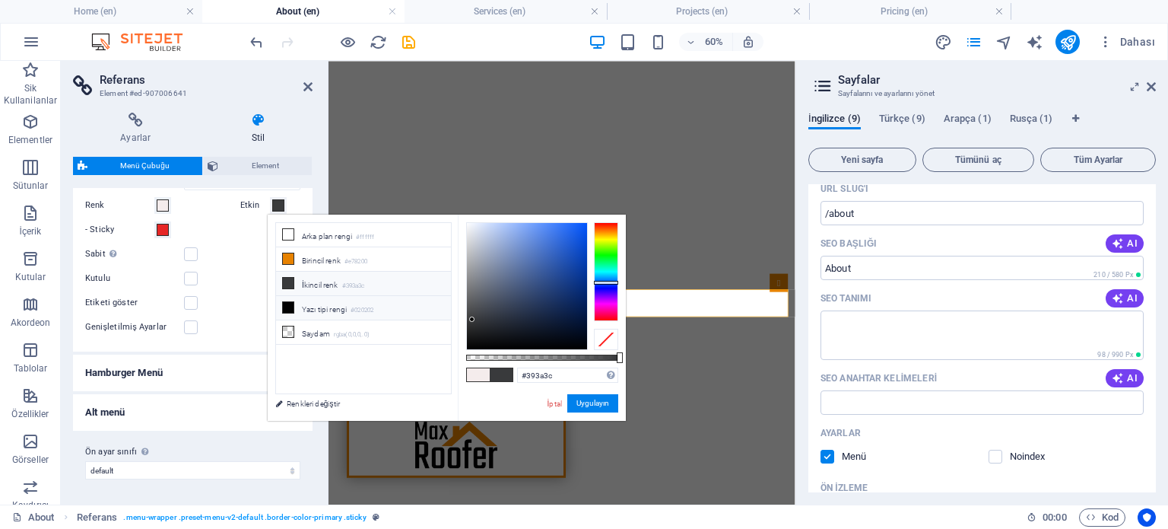
click at [308, 310] on li "Yazı tipi rengi #020202" at bounding box center [363, 308] width 175 height 24
type input "#020202"
